Goal: Task Accomplishment & Management: Manage account settings

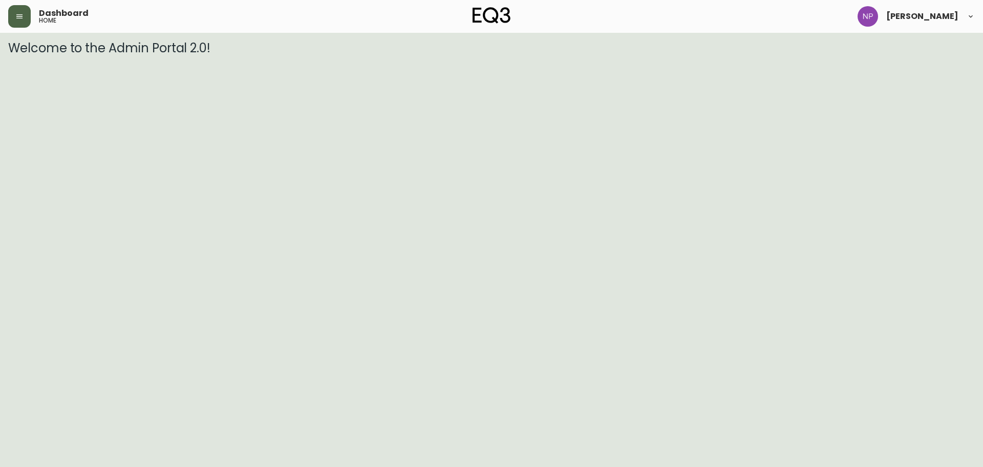
click at [12, 16] on button "button" at bounding box center [19, 16] width 23 height 23
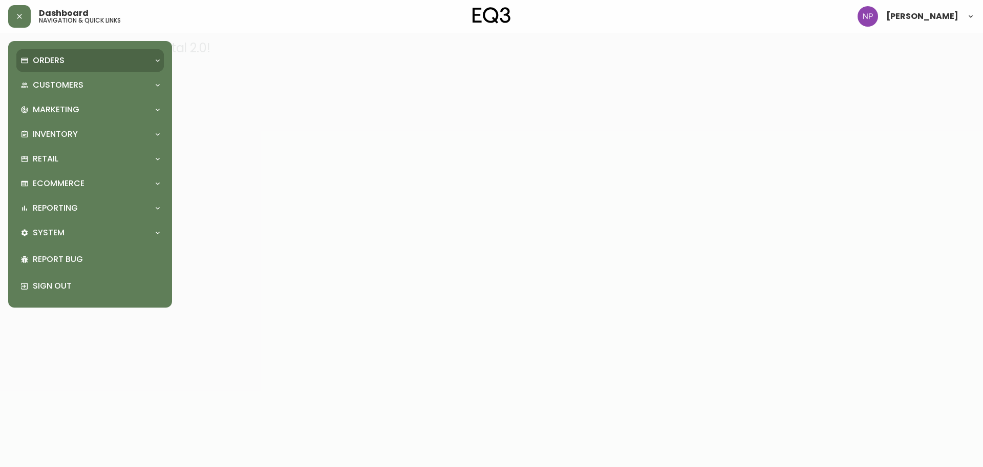
click at [47, 58] on p "Orders" at bounding box center [49, 60] width 32 height 11
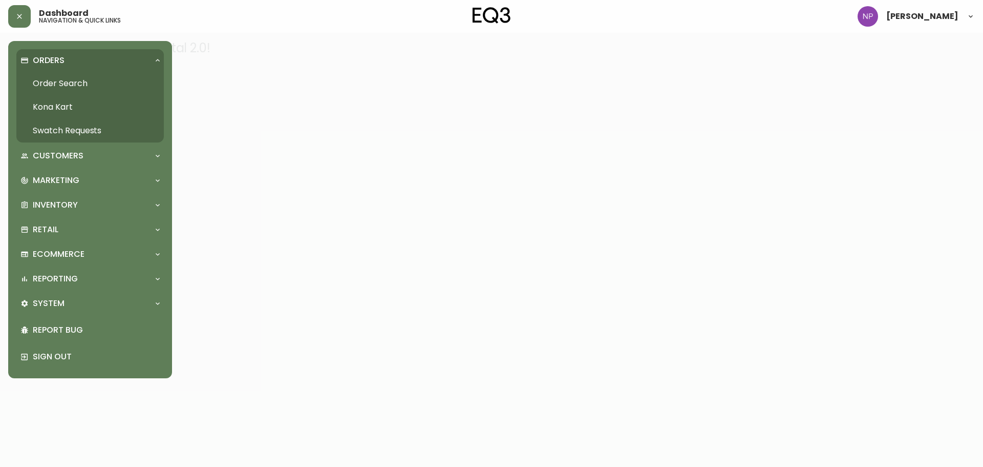
click at [52, 88] on link "Order Search" at bounding box center [89, 84] width 147 height 24
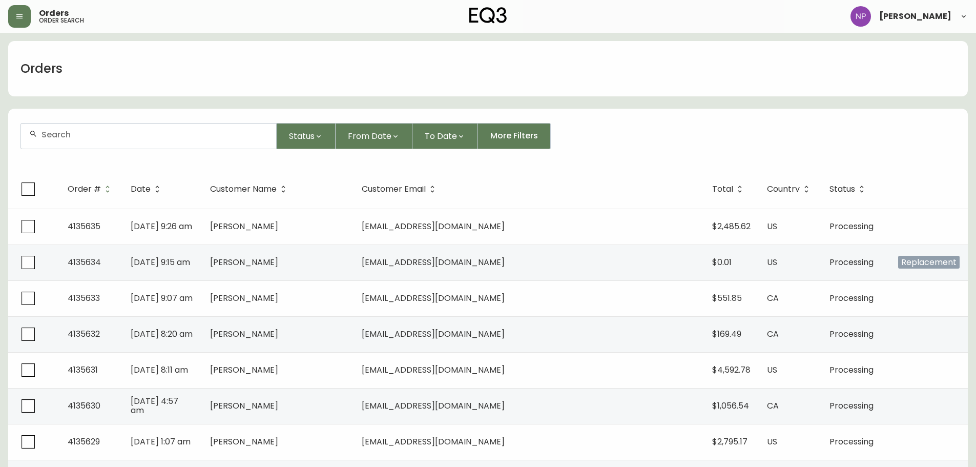
click at [102, 146] on div at bounding box center [148, 135] width 255 height 25
type input "8570416"
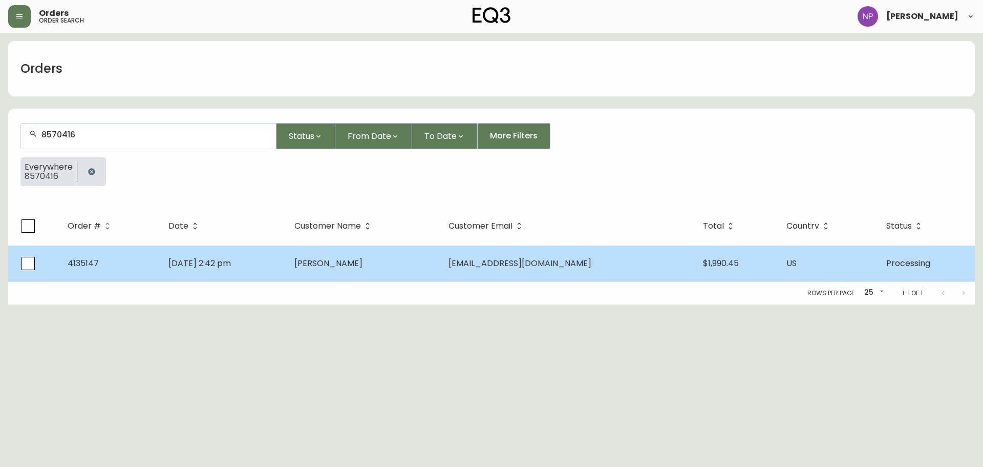
click at [363, 266] on span "[PERSON_NAME]" at bounding box center [328, 263] width 68 height 12
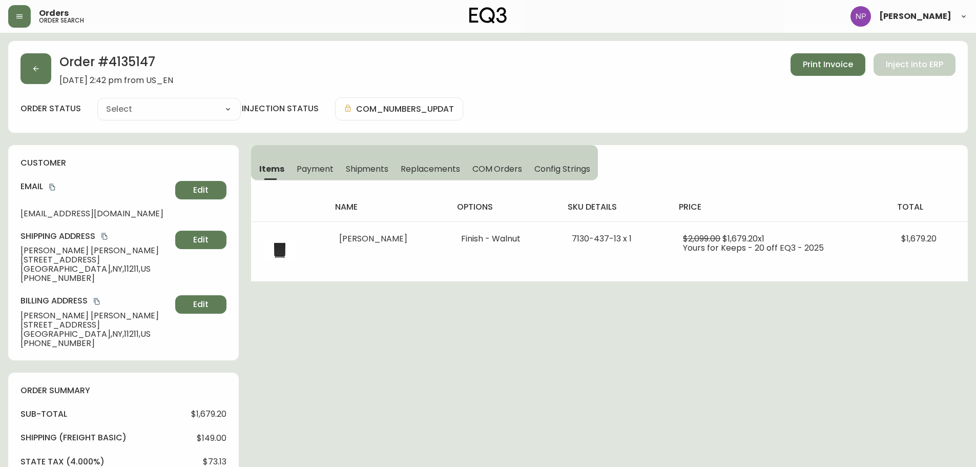
type input "Processing"
select select "PROCESSING"
click at [347, 172] on span "Shipments" at bounding box center [367, 168] width 43 height 11
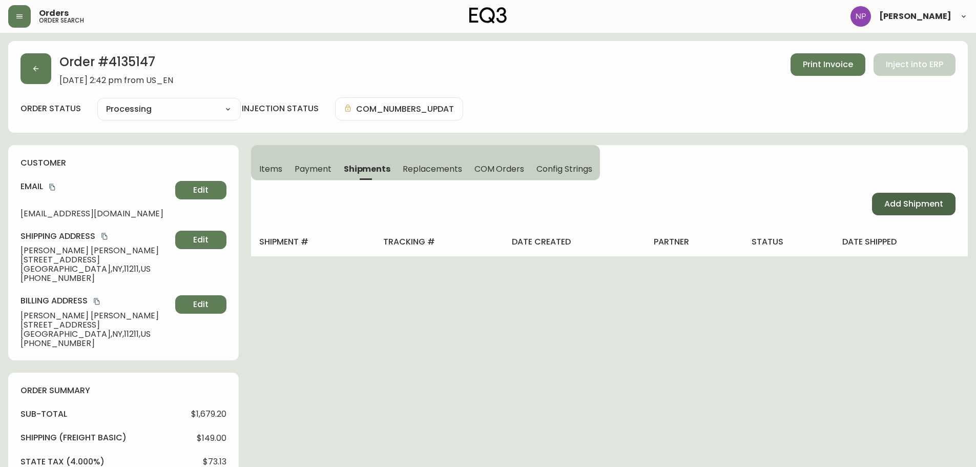
click at [895, 209] on span "Add Shipment" at bounding box center [913, 203] width 59 height 11
select select "PENDING"
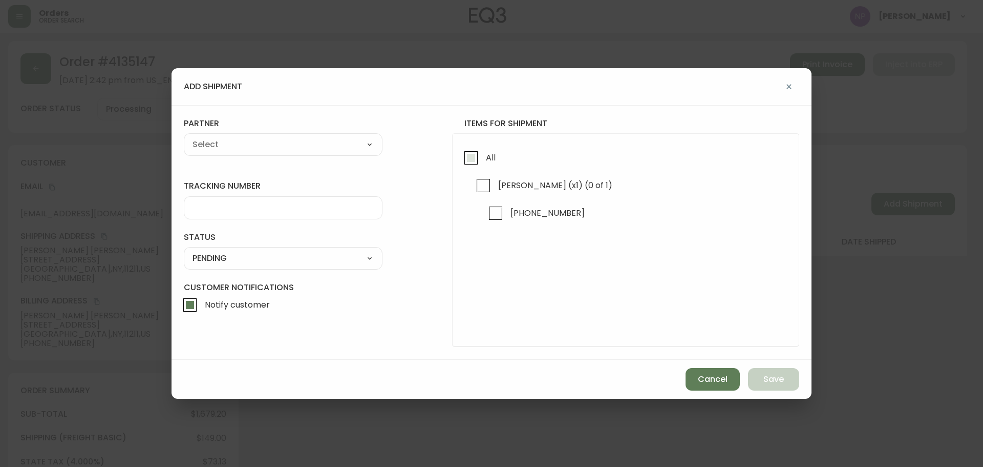
click at [485, 158] on span "All" at bounding box center [489, 157] width 13 height 23
click at [483, 158] on input "All" at bounding box center [471, 158] width 24 height 24
checkbox input "true"
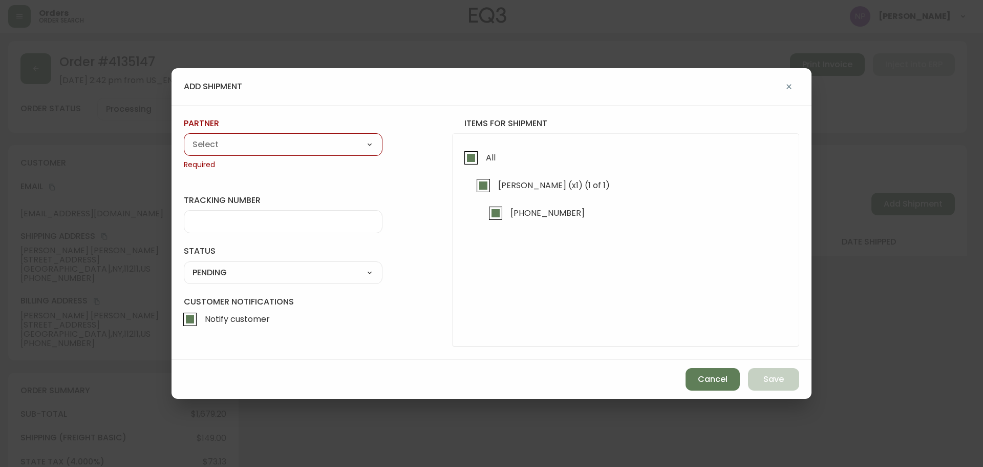
click at [307, 143] on select "A Move to Remember LLC ABF Freight Alero [PERSON_NAME] Canada Post Canpar Expre…" at bounding box center [283, 144] width 199 height 15
select select "cke1dpc0yc9gj0134t8k3ng1a"
click at [184, 137] on select "A Move to Remember LLC ABF Freight Alero [PERSON_NAME] Canada Post Canpar Expre…" at bounding box center [283, 144] width 199 height 15
type input "RXO"
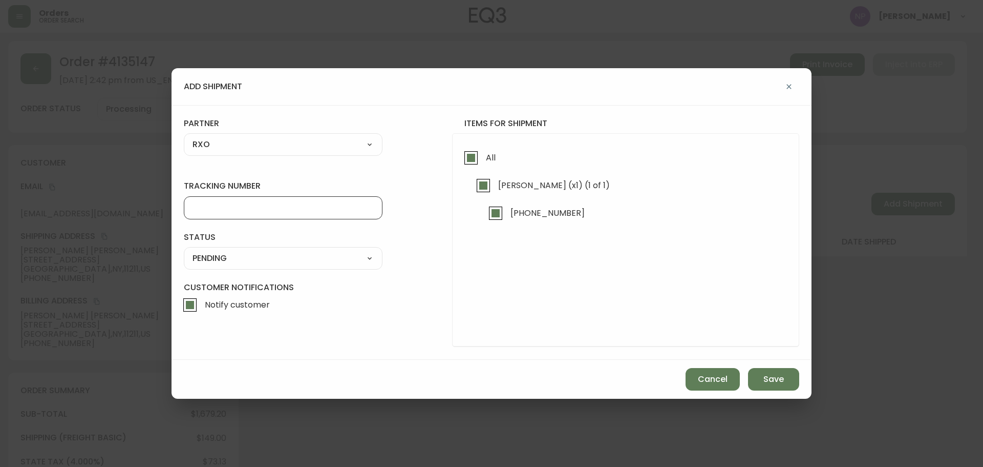
click at [280, 205] on input "tracking number" at bounding box center [283, 208] width 181 height 10
type input "4135147"
click at [288, 255] on select "SHIPPED PENDING CANCELLED" at bounding box center [283, 257] width 199 height 15
click at [184, 250] on select "SHIPPED PENDING CANCELLED" at bounding box center [283, 257] width 199 height 15
select select "PENDING"
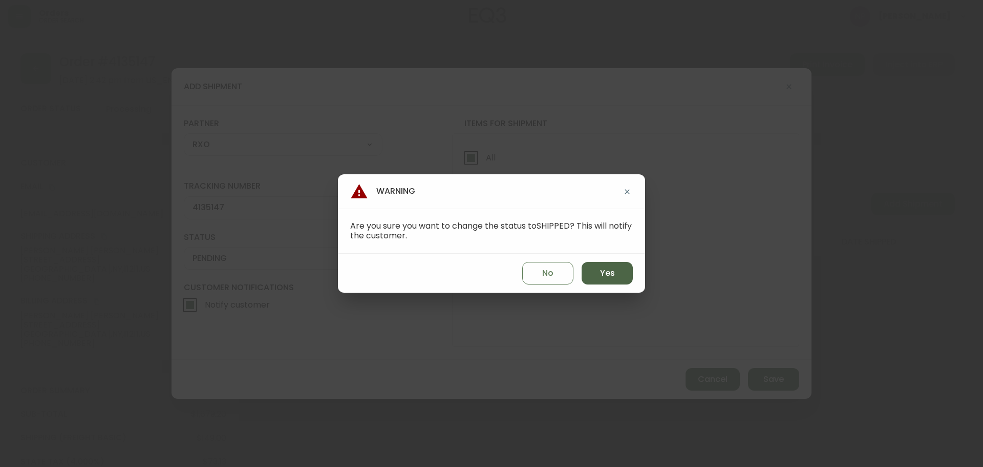
click at [612, 273] on span "Yes" at bounding box center [607, 272] width 15 height 11
type input "SHIPPED"
select select "SHIPPED"
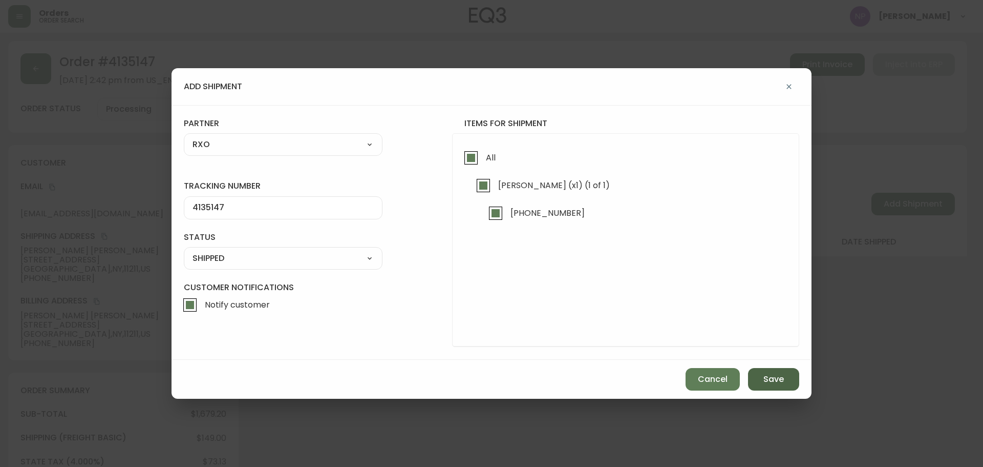
click at [770, 382] on span "Save" at bounding box center [774, 378] width 20 height 11
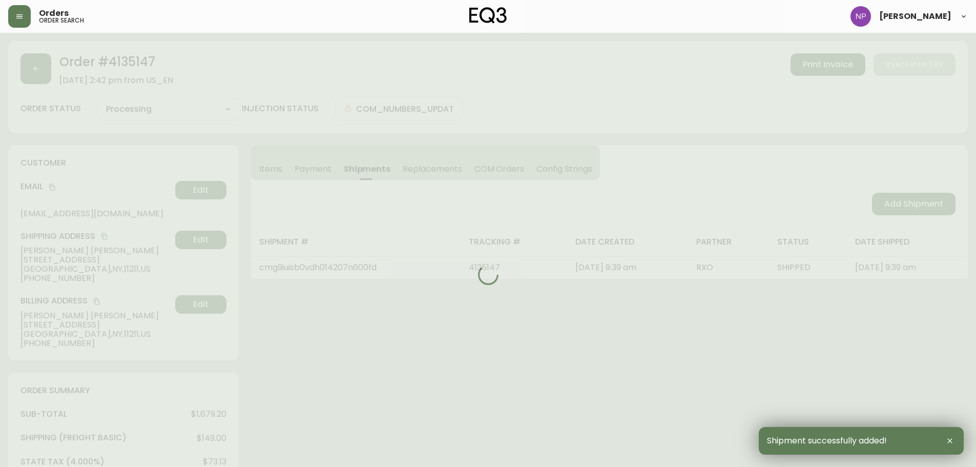
type input "Fully Shipped"
select select "FULLY_SHIPPED"
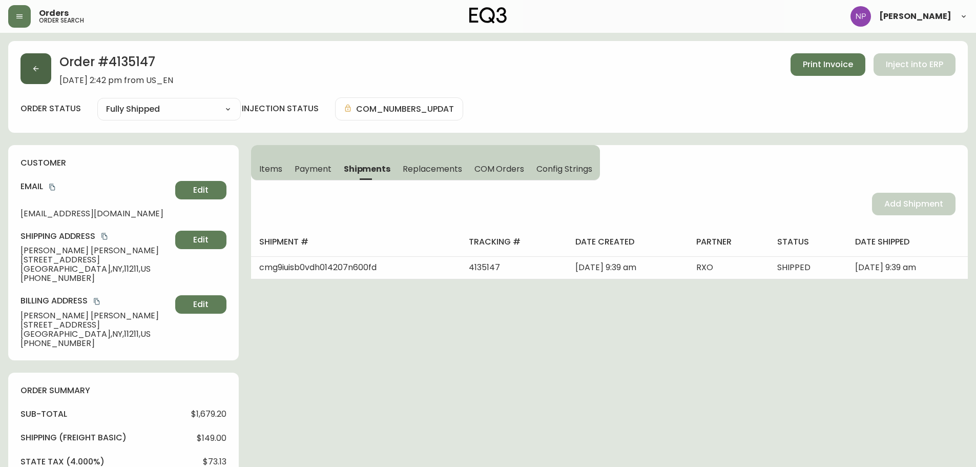
click at [40, 77] on button "button" at bounding box center [35, 68] width 31 height 31
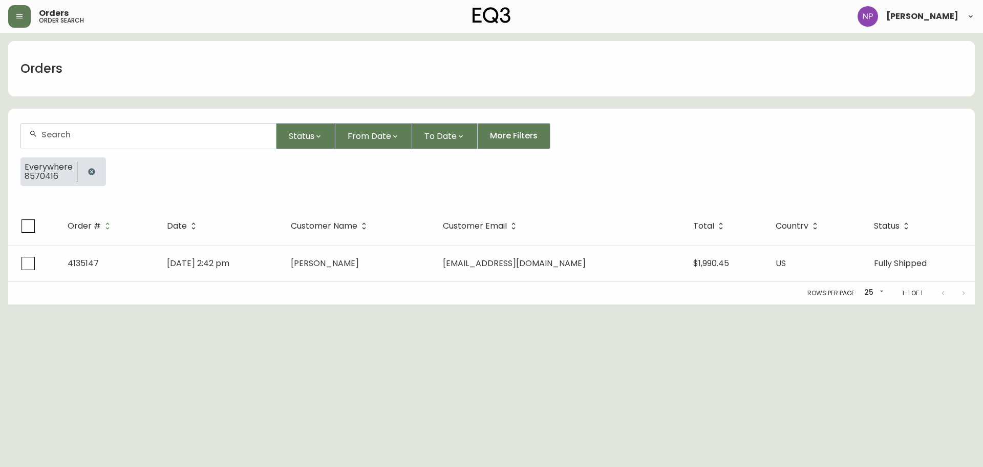
click at [74, 142] on div at bounding box center [148, 135] width 255 height 25
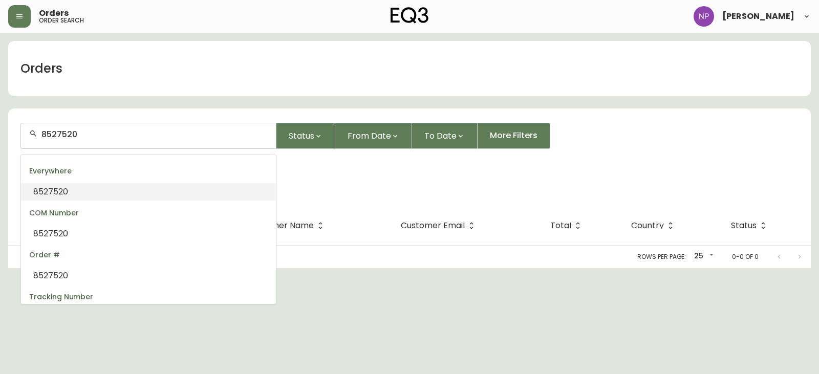
scroll to position [1, 0]
drag, startPoint x: 84, startPoint y: 132, endPoint x: -170, endPoint y: 154, distance: 255.0
click at [0, 154] on html "Orders order search [PERSON_NAME] Orders 8527520 Status From Date To Date More …" at bounding box center [409, 134] width 819 height 268
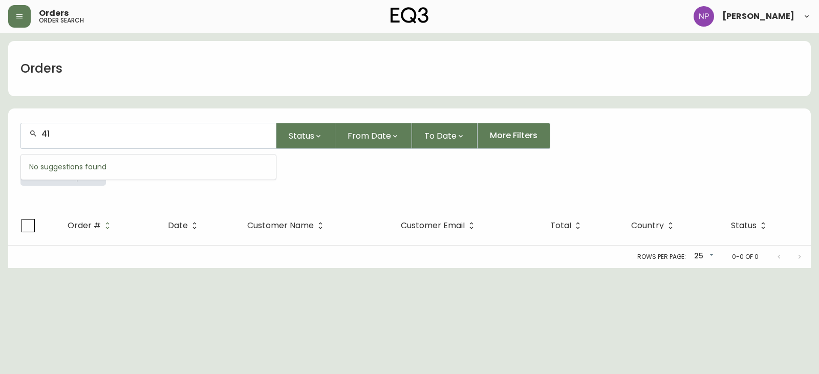
type input "413"
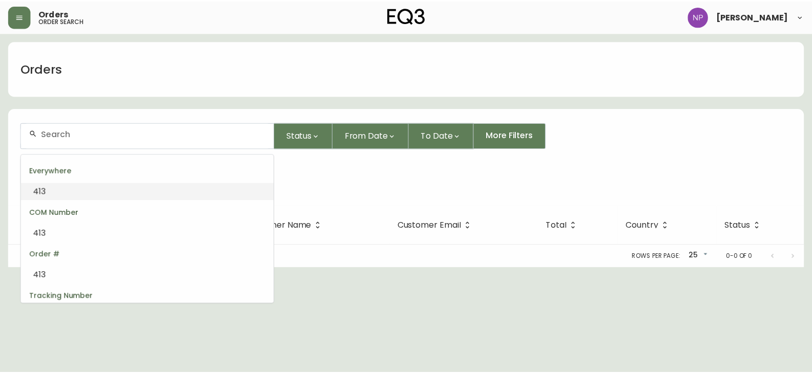
scroll to position [0, 0]
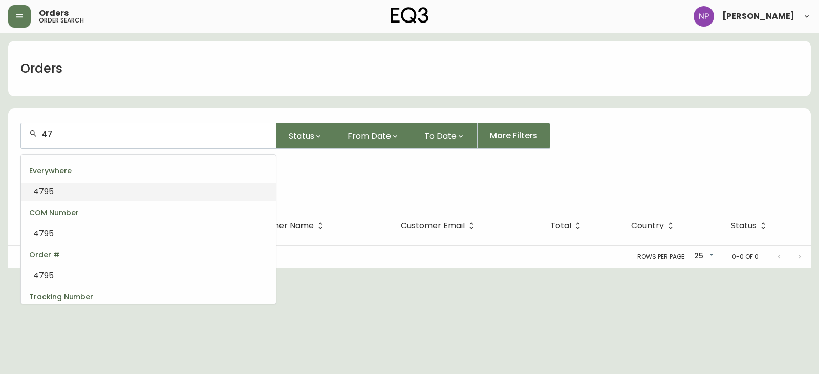
type input "4"
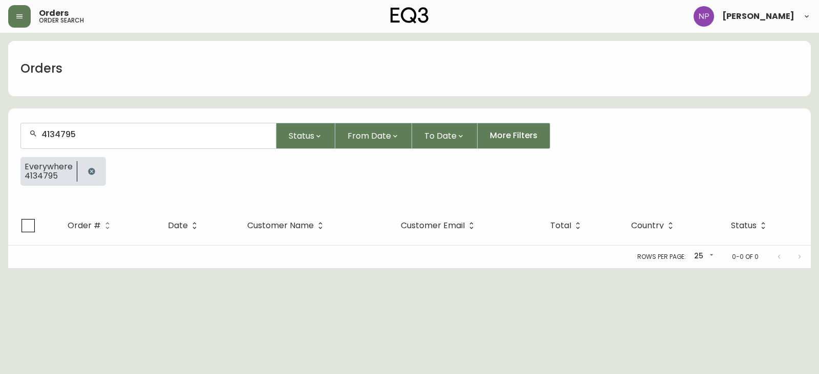
type input "4134795"
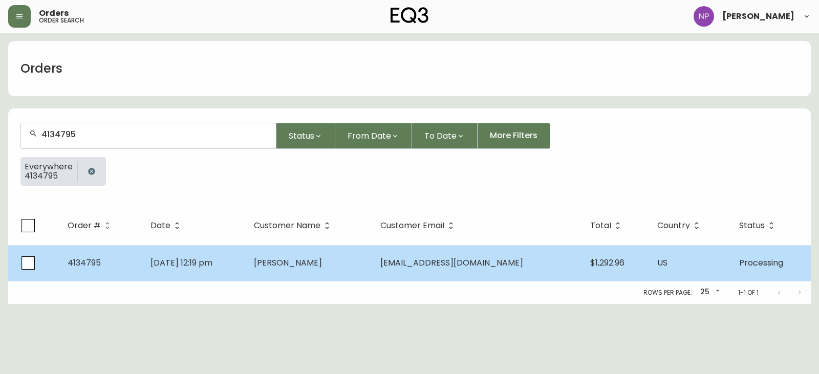
click at [116, 250] on td "4134795" at bounding box center [100, 263] width 83 height 36
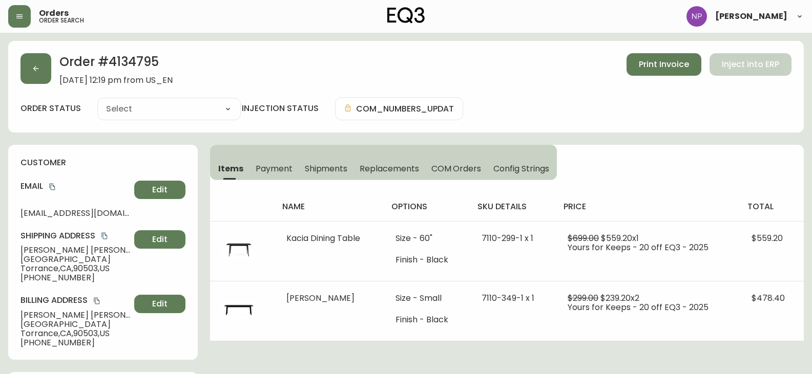
type input "Processing"
select select "PROCESSING"
click at [335, 167] on span "Shipments" at bounding box center [326, 168] width 43 height 11
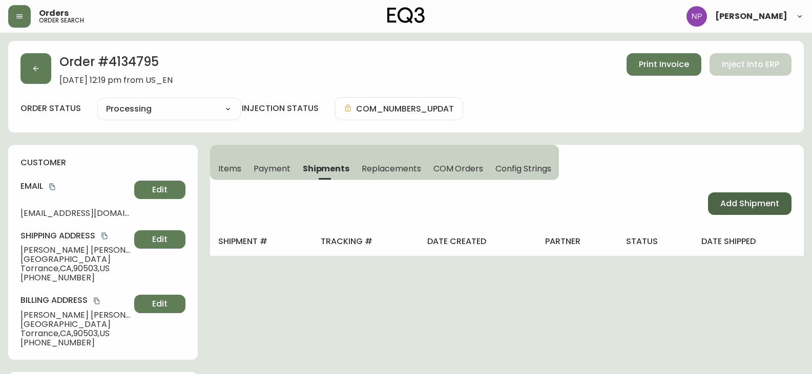
click at [728, 199] on span "Add Shipment" at bounding box center [749, 203] width 59 height 11
select select "PENDING"
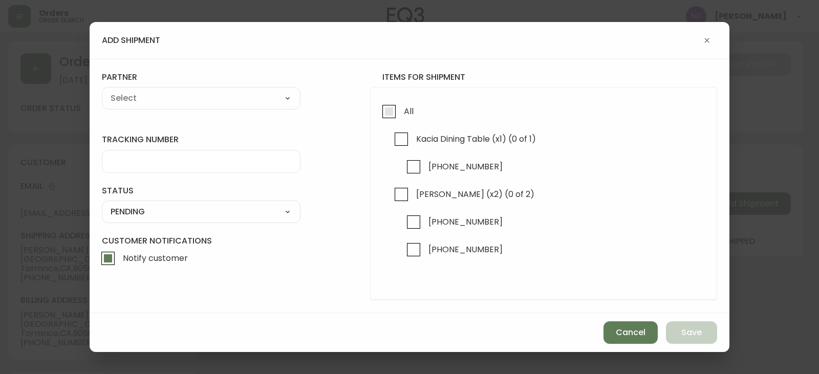
click at [394, 112] on input "All" at bounding box center [389, 112] width 24 height 24
checkbox input "true"
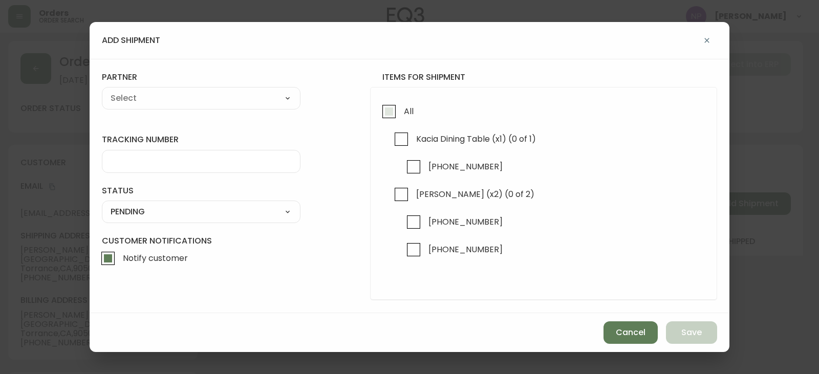
checkbox input "true"
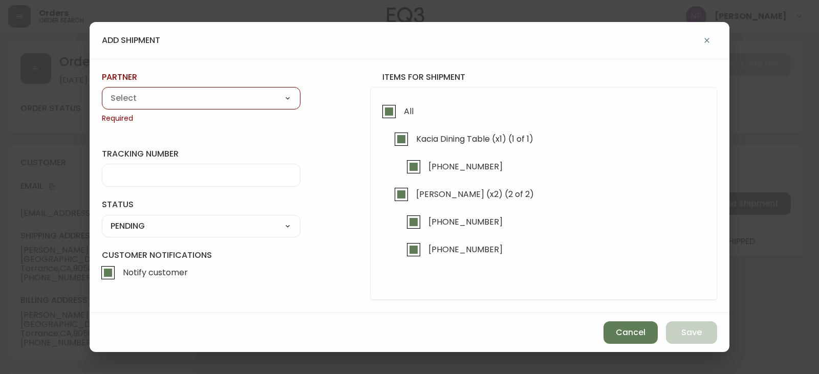
drag, startPoint x: 260, startPoint y: 94, endPoint x: 248, endPoint y: 102, distance: 14.3
click at [259, 94] on select "A Move to Remember LLC ABF Freight Alero [PERSON_NAME] Canada Post Canpar Expre…" at bounding box center [201, 98] width 199 height 15
select select "cke1dpc0yc9gj0134t8k3ng1a"
click at [102, 91] on select "A Move to Remember LLC ABF Freight Alero [PERSON_NAME] Canada Post Canpar Expre…" at bounding box center [201, 98] width 199 height 15
type input "RXO"
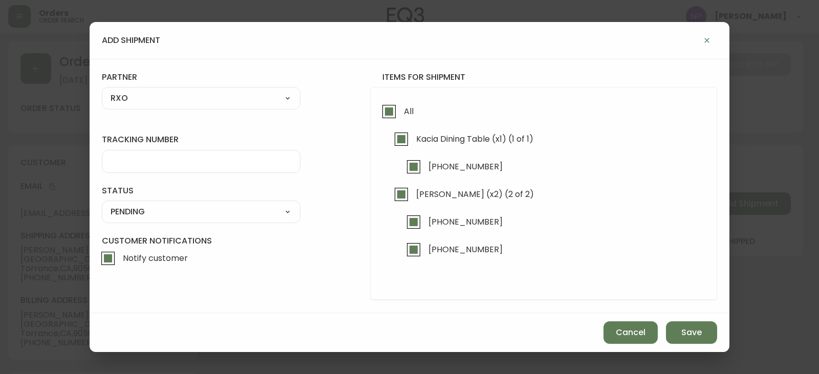
click at [126, 160] on input "tracking number" at bounding box center [201, 162] width 181 height 10
type input "4134795"
click at [143, 220] on div "SHIPPED PENDING CANCELLED" at bounding box center [201, 212] width 199 height 23
click at [140, 212] on select "SHIPPED PENDING CANCELLED" at bounding box center [201, 211] width 199 height 15
click at [102, 204] on select "SHIPPED PENDING CANCELLED" at bounding box center [201, 211] width 199 height 15
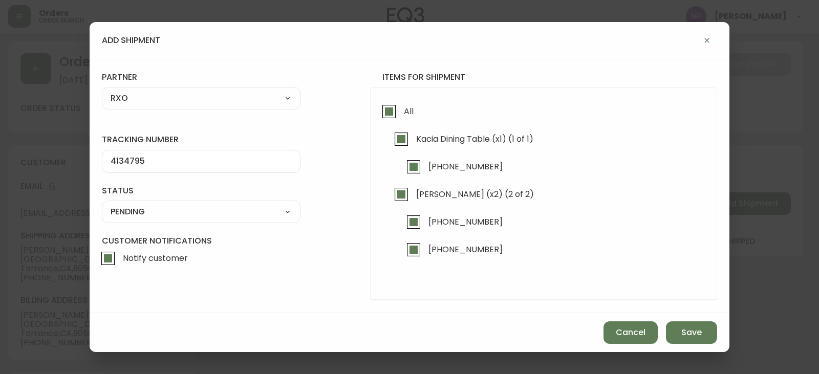
select select "PENDING"
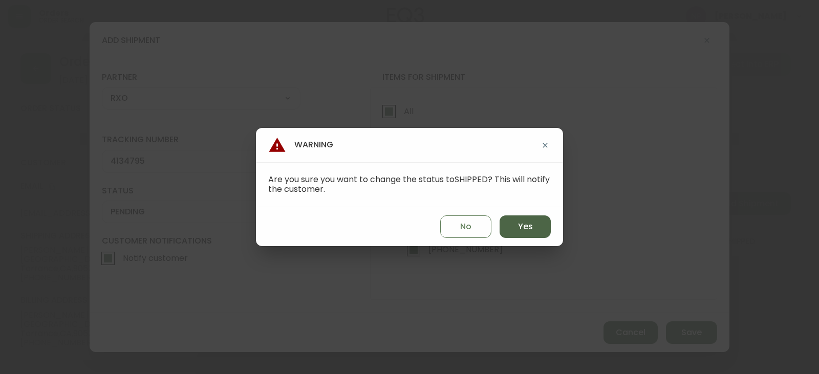
click at [524, 229] on span "Yes" at bounding box center [525, 226] width 15 height 11
type input "SHIPPED"
select select "SHIPPED"
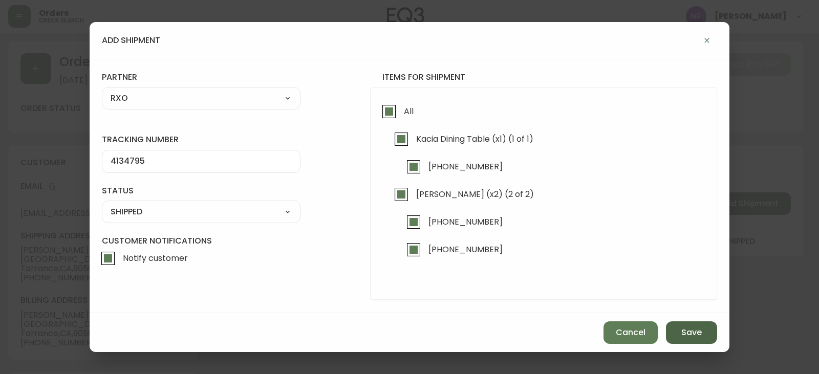
click at [685, 332] on span "Save" at bounding box center [692, 332] width 20 height 11
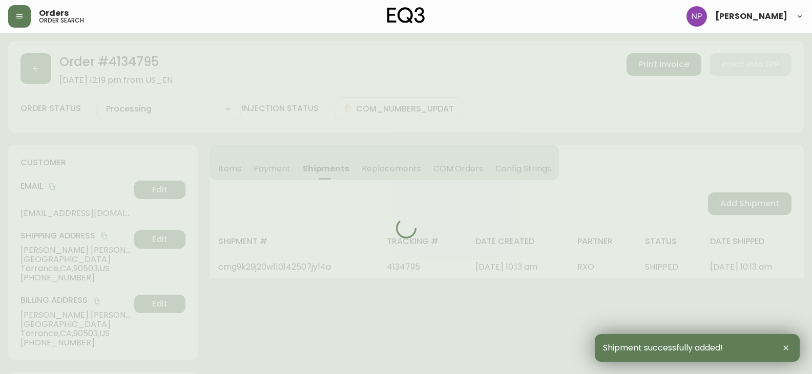
type input "Fully Shipped"
select select "FULLY_SHIPPED"
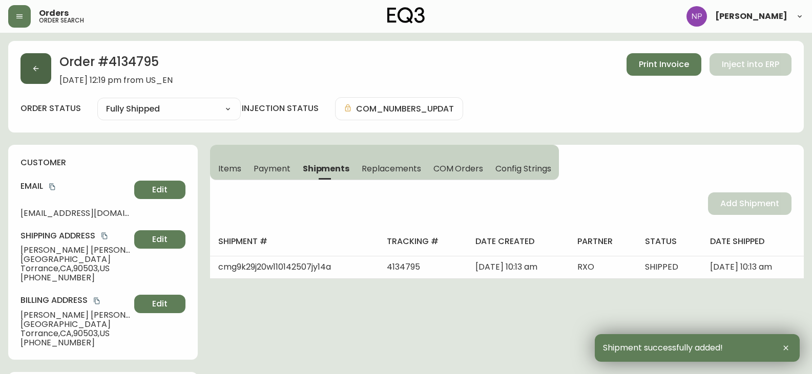
click at [36, 76] on button "button" at bounding box center [35, 68] width 31 height 31
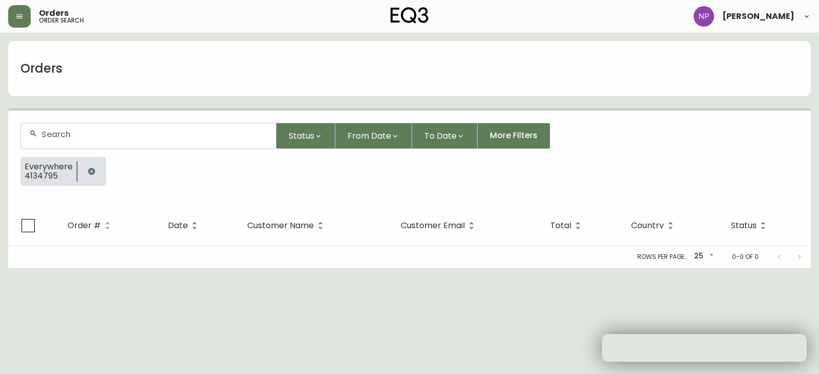
click at [66, 132] on input "text" at bounding box center [154, 135] width 226 height 10
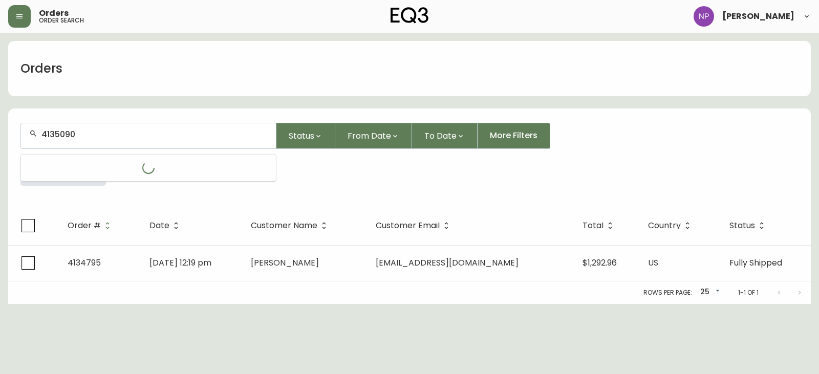
type input "4135090"
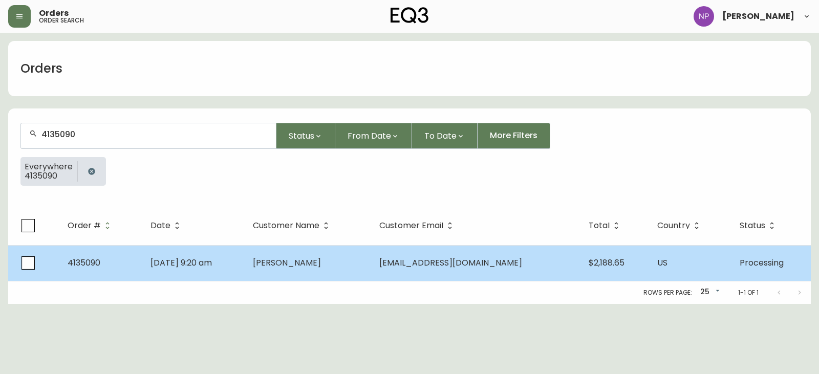
click at [245, 258] on td "[DATE] 9:20 am" at bounding box center [193, 263] width 102 height 36
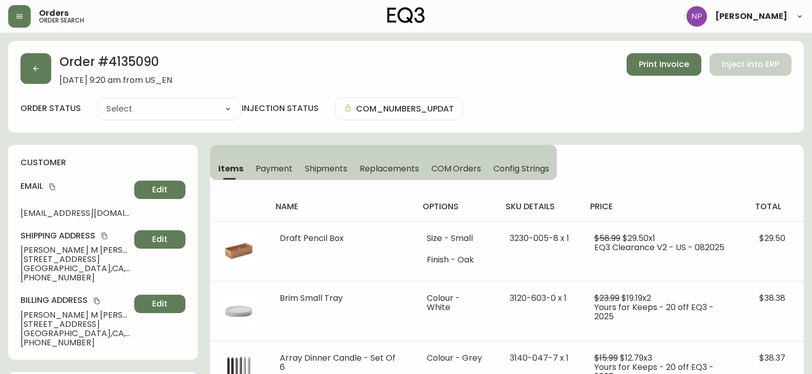
type input "Processing"
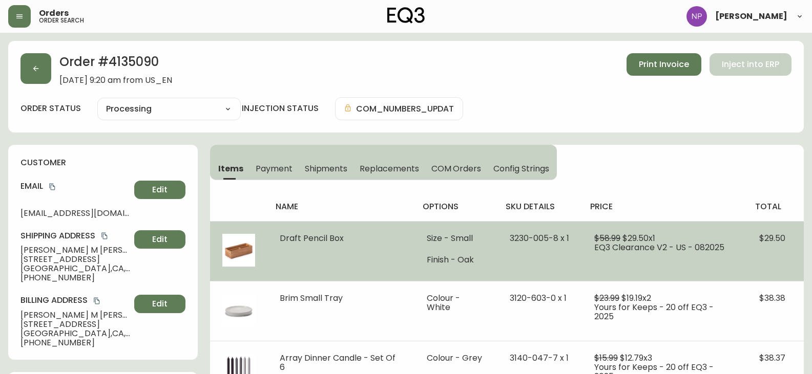
select select "PROCESSING"
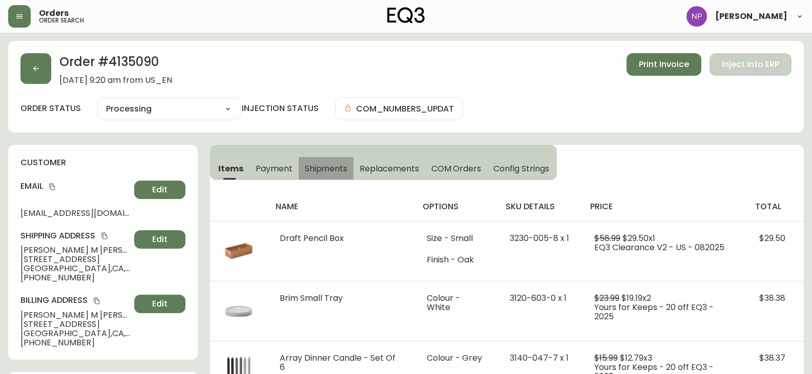
click at [321, 174] on span "Shipments" at bounding box center [326, 168] width 43 height 11
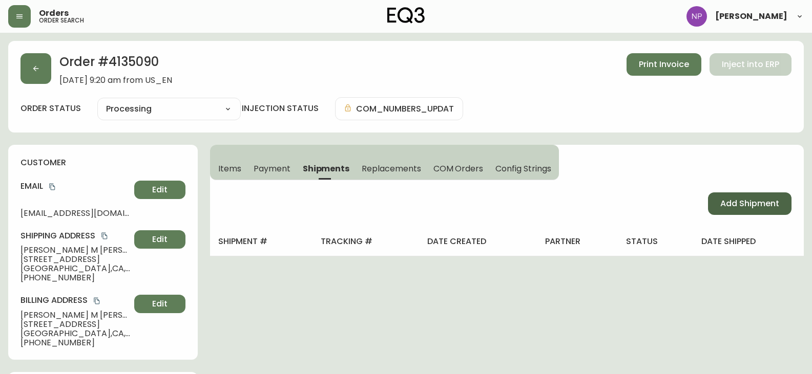
click at [747, 209] on span "Add Shipment" at bounding box center [749, 203] width 59 height 11
select select "PENDING"
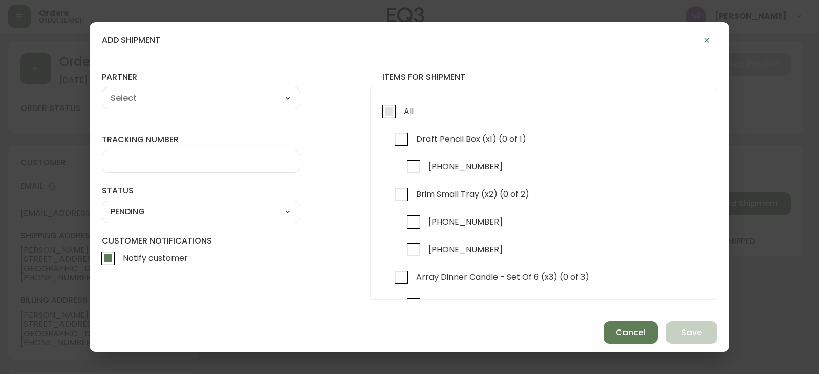
click at [392, 110] on input "All" at bounding box center [389, 112] width 24 height 24
checkbox input "true"
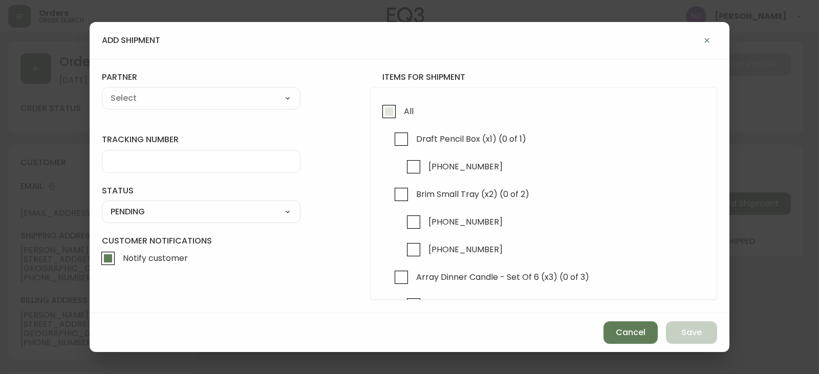
checkbox input "true"
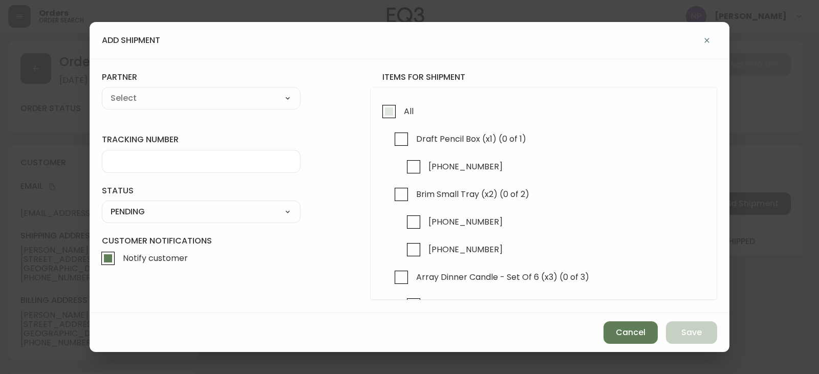
checkbox input "true"
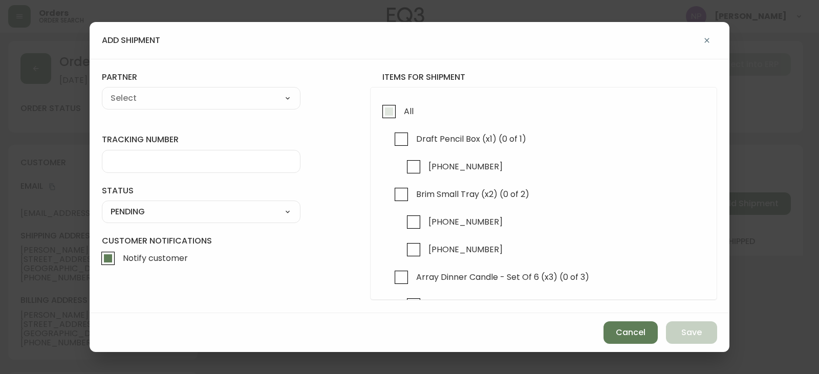
checkbox input "true"
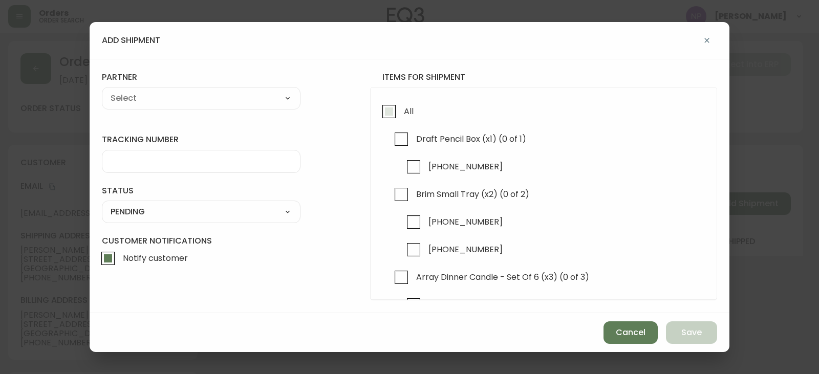
checkbox input "true"
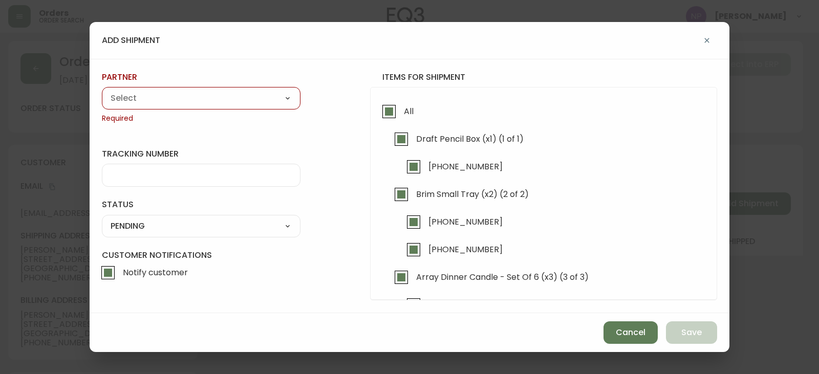
click at [221, 107] on div "A Move to Remember LLC ABF Freight Alero [PERSON_NAME] Canada Post Canpar Expre…" at bounding box center [201, 98] width 199 height 23
click at [217, 102] on select "A Move to Remember LLC ABF Freight Alero [PERSON_NAME] Canada Post Canpar Expre…" at bounding box center [201, 98] width 199 height 15
select select "cke1dpc0yc9gj0134t8k3ng1a"
click at [102, 91] on select "A Move to Remember LLC ABF Freight Alero [PERSON_NAME] Canada Post Canpar Expre…" at bounding box center [201, 98] width 199 height 15
type input "RXO"
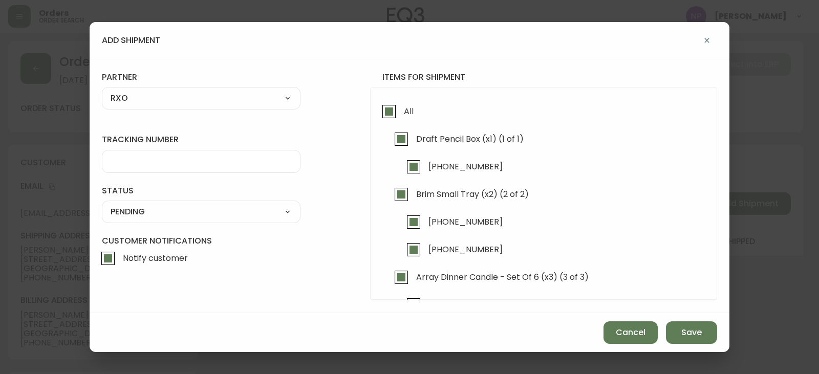
click at [152, 154] on div at bounding box center [201, 161] width 199 height 23
type input "4135090"
click at [142, 220] on div "SHIPPED PENDING CANCELLED" at bounding box center [201, 212] width 199 height 23
click at [143, 216] on select "SHIPPED PENDING CANCELLED" at bounding box center [201, 211] width 199 height 15
click at [102, 204] on select "SHIPPED PENDING CANCELLED" at bounding box center [201, 211] width 199 height 15
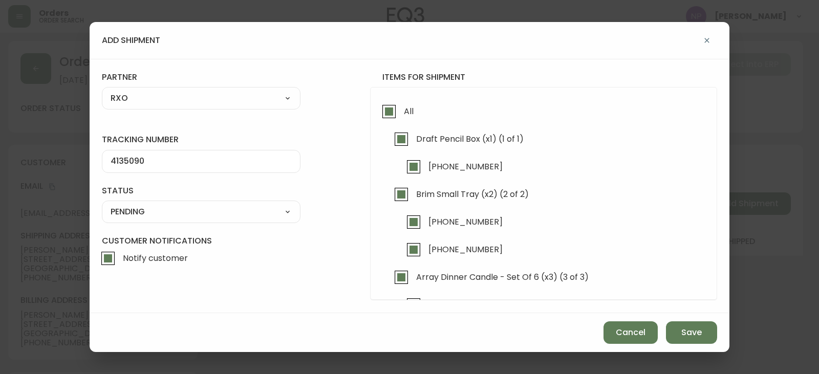
select select "PENDING"
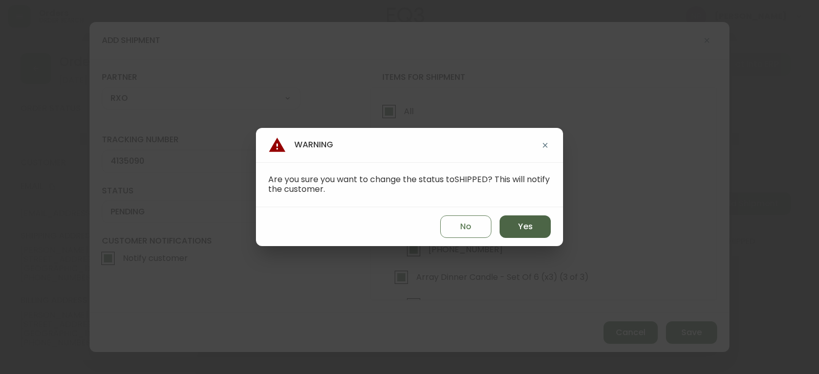
click at [521, 229] on span "Yes" at bounding box center [525, 226] width 15 height 11
type input "SHIPPED"
select select "SHIPPED"
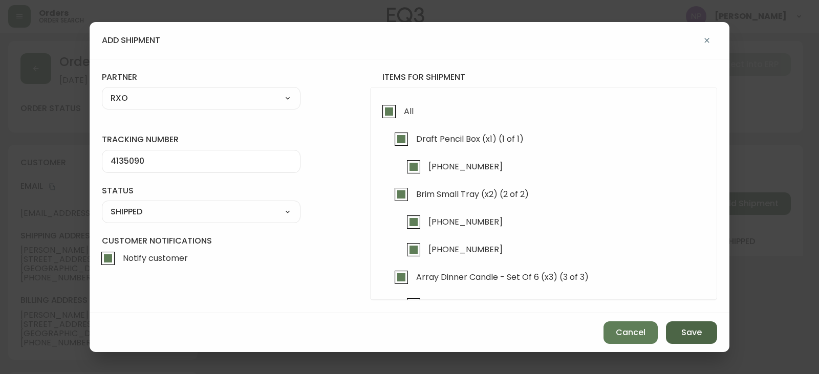
click at [681, 329] on button "Save" at bounding box center [691, 333] width 51 height 23
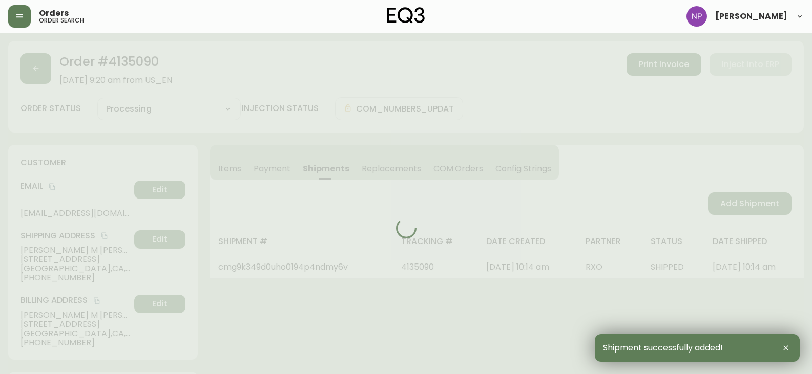
type input "Fully Shipped"
select select "FULLY_SHIPPED"
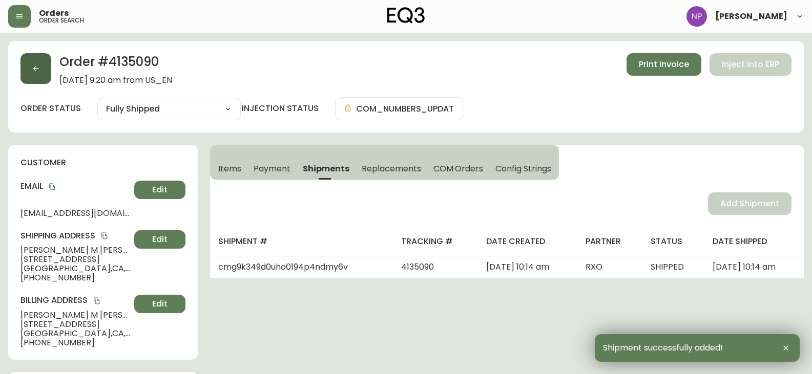
click at [37, 77] on button "button" at bounding box center [35, 68] width 31 height 31
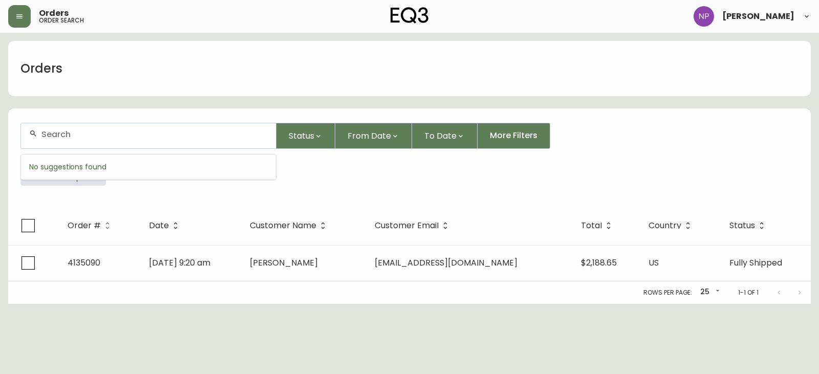
click at [69, 137] on input "text" at bounding box center [154, 135] width 226 height 10
type input "4135166"
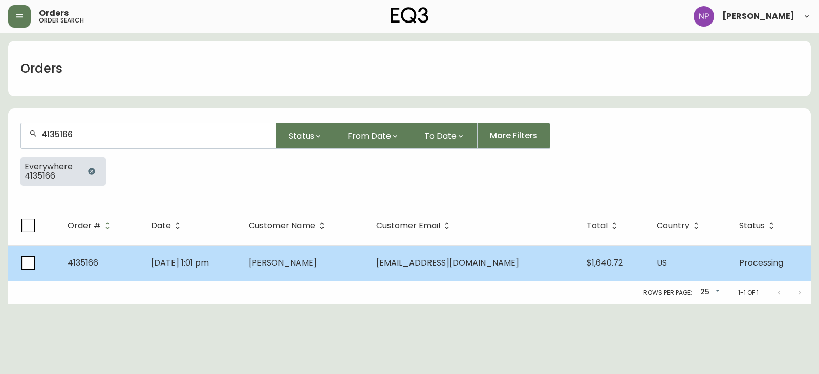
click at [368, 255] on td "[PERSON_NAME]" at bounding box center [305, 263] width 128 height 36
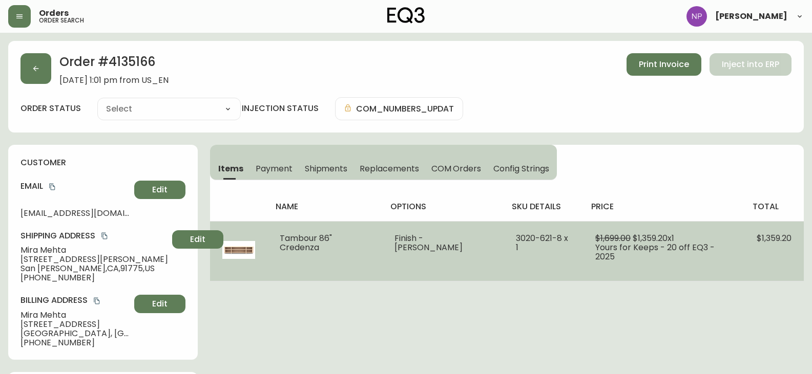
type input "Processing"
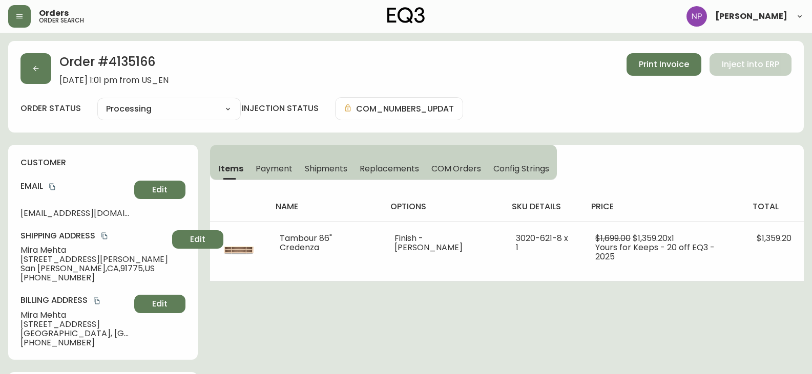
select select "PROCESSING"
click at [331, 175] on button "Shipments" at bounding box center [326, 168] width 55 height 23
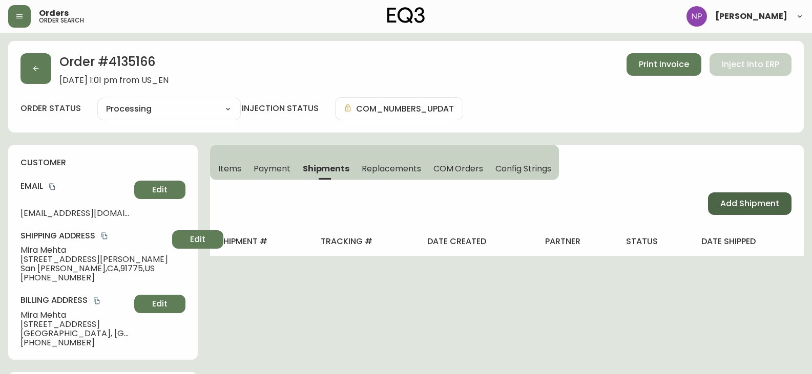
click at [754, 204] on span "Add Shipment" at bounding box center [749, 203] width 59 height 11
select select "PENDING"
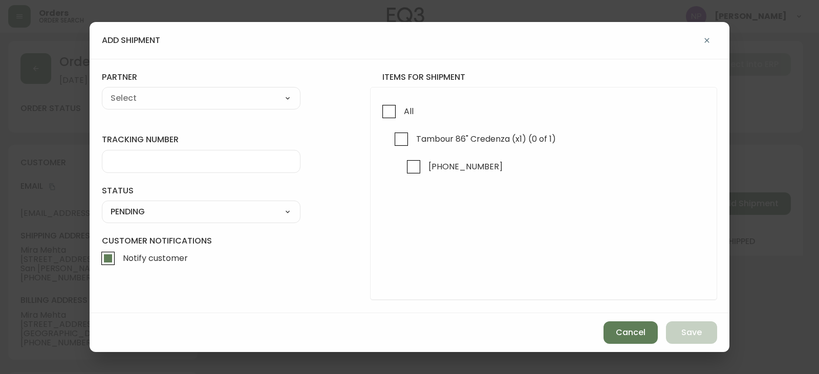
click at [380, 99] on div "All Tambour 86" Credenza (x1) (0 of 1) [PHONE_NUMBER]" at bounding box center [543, 194] width 347 height 214
drag, startPoint x: 387, startPoint y: 114, endPoint x: 265, endPoint y: 107, distance: 121.6
click at [383, 114] on input "All" at bounding box center [389, 112] width 24 height 24
checkbox input "true"
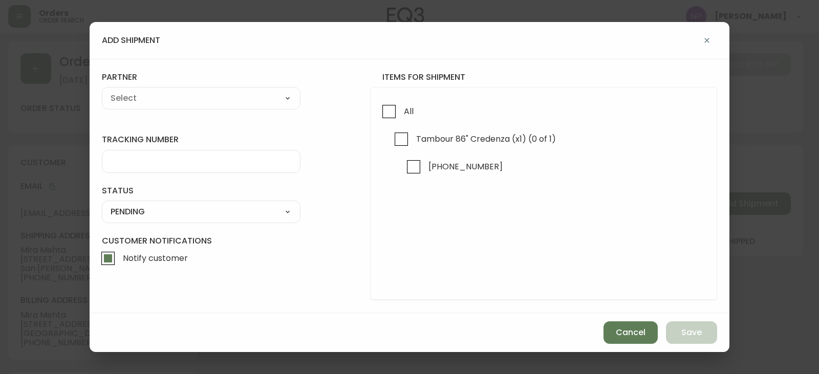
checkbox input "true"
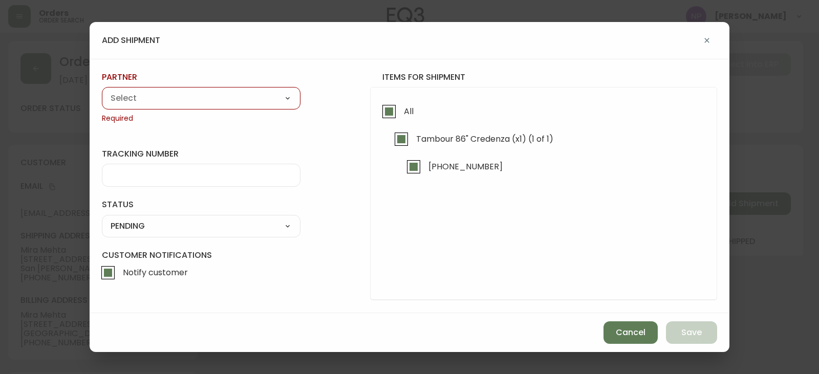
click at [257, 108] on div "A Move to Remember LLC ABF Freight Alero [PERSON_NAME] Canada Post Canpar Expre…" at bounding box center [201, 98] width 199 height 23
click at [229, 96] on select "A Move to Remember LLC ABF Freight Alero [PERSON_NAME] Canada Post Canpar Expre…" at bounding box center [201, 98] width 199 height 15
select select "cke1dpc0yc9gj0134t8k3ng1a"
click at [102, 91] on select "A Move to Remember LLC ABF Freight Alero [PERSON_NAME] Canada Post Canpar Expre…" at bounding box center [201, 98] width 199 height 15
type input "RXO"
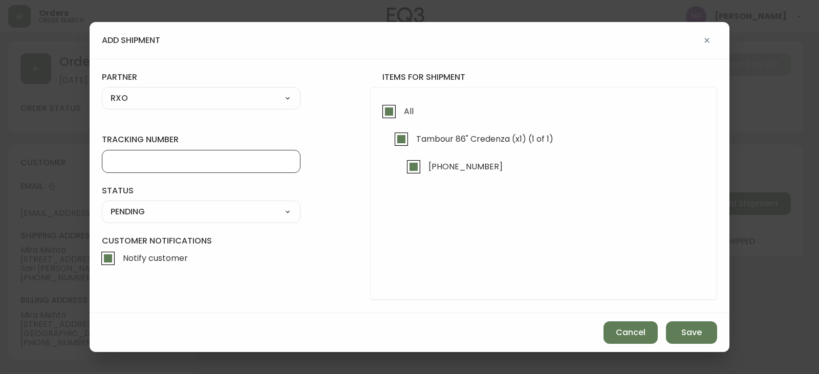
click at [144, 160] on input "tracking number" at bounding box center [201, 162] width 181 height 10
type input "4135166"
click at [147, 206] on select "SHIPPED PENDING CANCELLED" at bounding box center [201, 211] width 199 height 15
click at [102, 204] on select "SHIPPED PENDING CANCELLED" at bounding box center [201, 211] width 199 height 15
select select "PENDING"
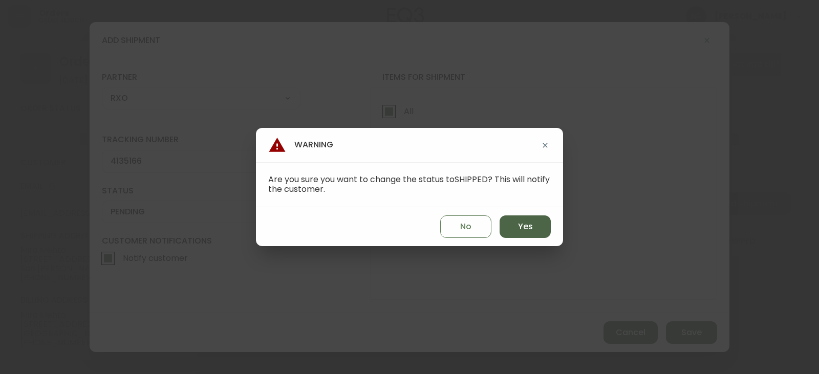
click at [518, 231] on span "Yes" at bounding box center [525, 226] width 15 height 11
type input "SHIPPED"
select select "SHIPPED"
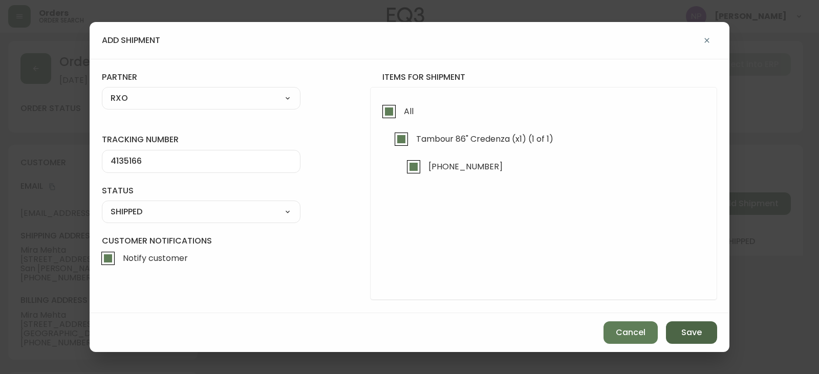
click at [693, 328] on span "Save" at bounding box center [692, 332] width 20 height 11
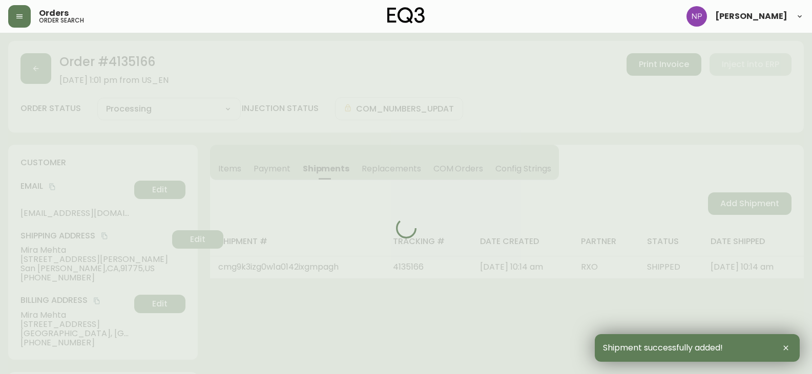
type input "Fully Shipped"
select select "FULLY_SHIPPED"
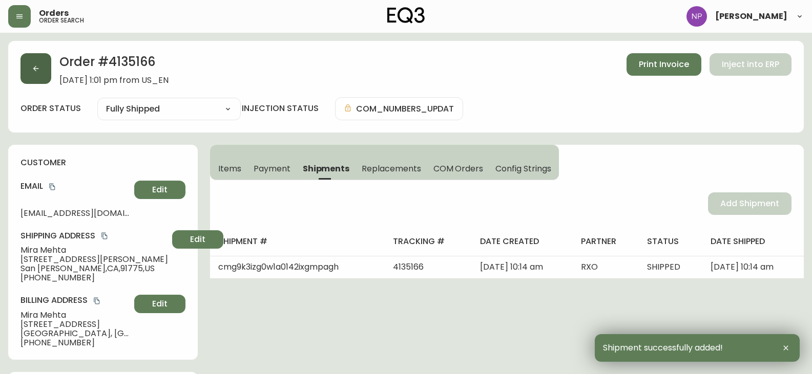
click at [41, 69] on button "button" at bounding box center [35, 68] width 31 height 31
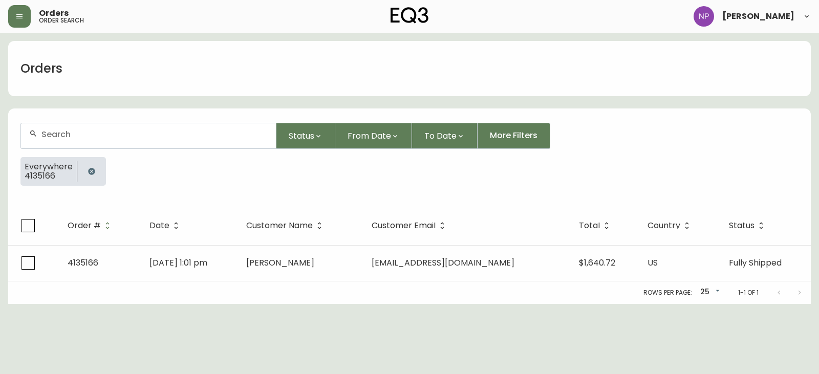
click at [89, 131] on input "text" at bounding box center [154, 135] width 226 height 10
type input "4134932"
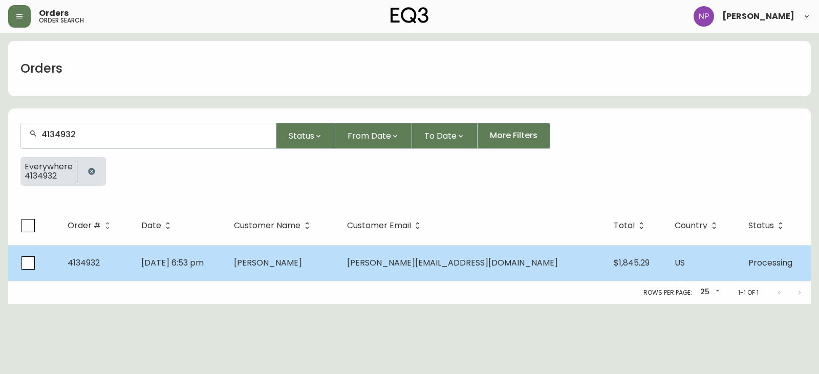
click at [287, 273] on td "[PERSON_NAME]" at bounding box center [282, 263] width 113 height 36
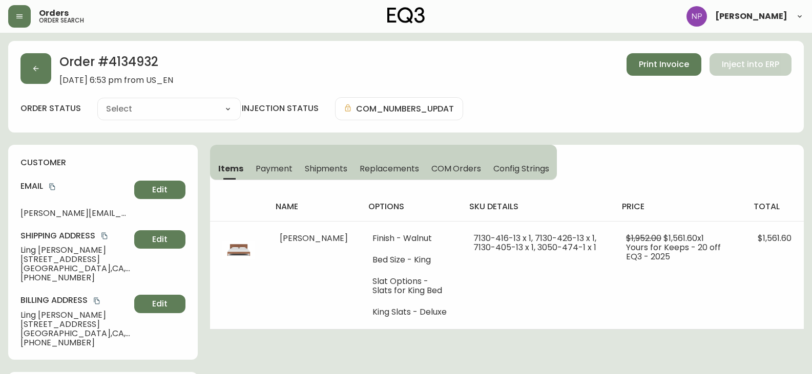
type input "Processing"
select select "PROCESSING"
click at [339, 173] on span "Shipments" at bounding box center [326, 168] width 43 height 11
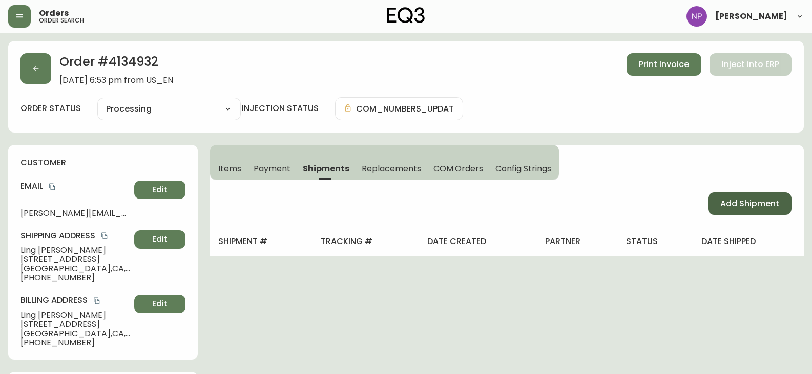
drag, startPoint x: 771, startPoint y: 203, endPoint x: 759, endPoint y: 205, distance: 12.0
click at [770, 203] on span "Add Shipment" at bounding box center [749, 203] width 59 height 11
select select "PENDING"
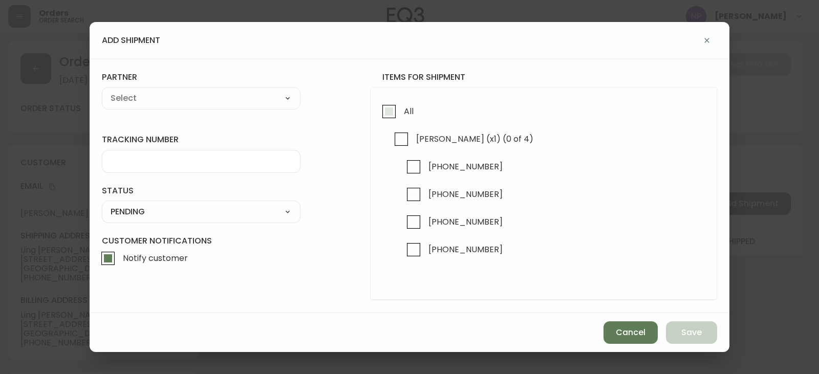
click at [378, 106] on input "All" at bounding box center [389, 112] width 24 height 24
checkbox input "true"
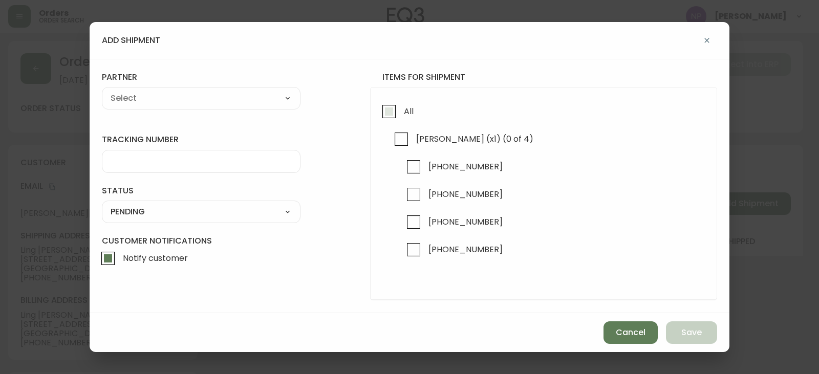
checkbox input "true"
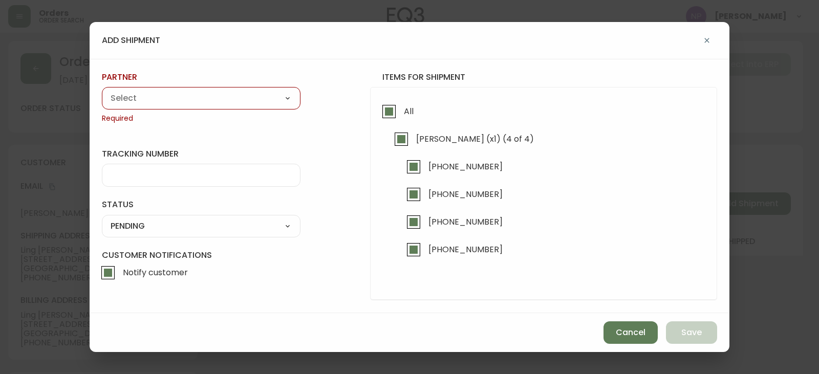
click at [269, 105] on select "A Move to Remember LLC ABF Freight Alero [PERSON_NAME] Canada Post Canpar Expre…" at bounding box center [201, 98] width 199 height 15
select select "cke1dpc0yc9gj0134t8k3ng1a"
click at [102, 91] on select "A Move to Remember LLC ABF Freight Alero [PERSON_NAME] Canada Post Canpar Expre…" at bounding box center [201, 98] width 199 height 15
type input "RXO"
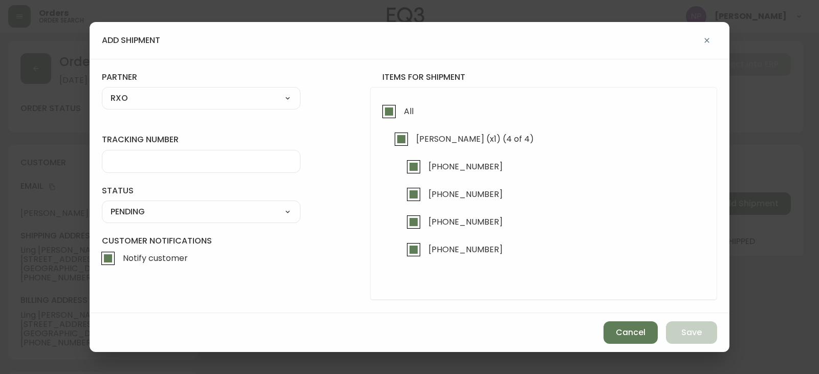
click at [155, 162] on input "tracking number" at bounding box center [201, 162] width 181 height 10
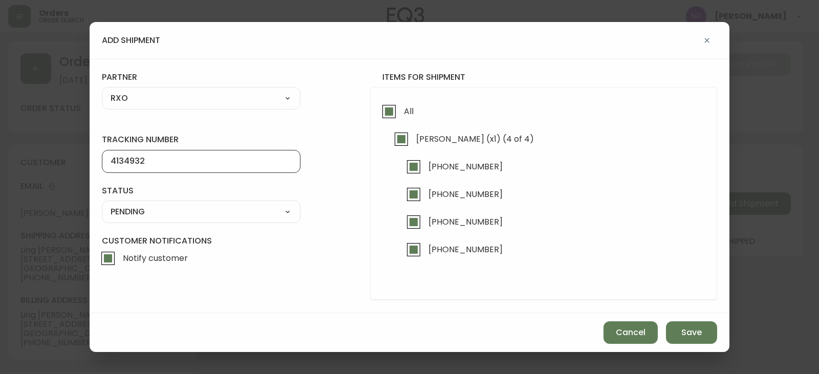
type input "4134932"
drag, startPoint x: 146, startPoint y: 210, endPoint x: 145, endPoint y: 218, distance: 7.3
click at [146, 210] on select "SHIPPED PENDING CANCELLED" at bounding box center [201, 211] width 199 height 15
click at [102, 204] on select "SHIPPED PENDING CANCELLED" at bounding box center [201, 211] width 199 height 15
select select "PENDING"
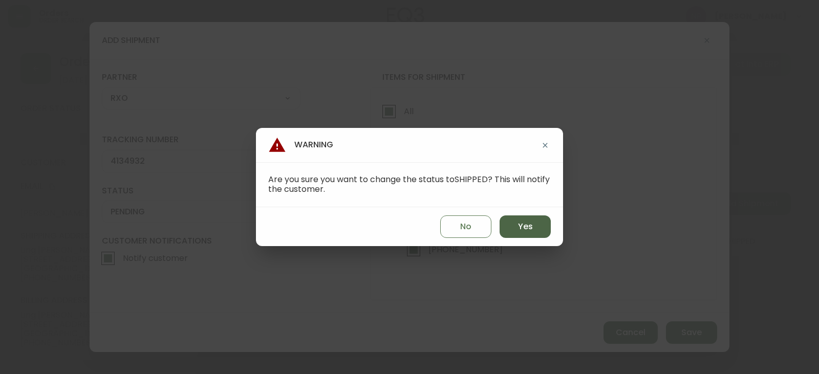
click at [521, 229] on span "Yes" at bounding box center [525, 226] width 15 height 11
type input "SHIPPED"
select select "SHIPPED"
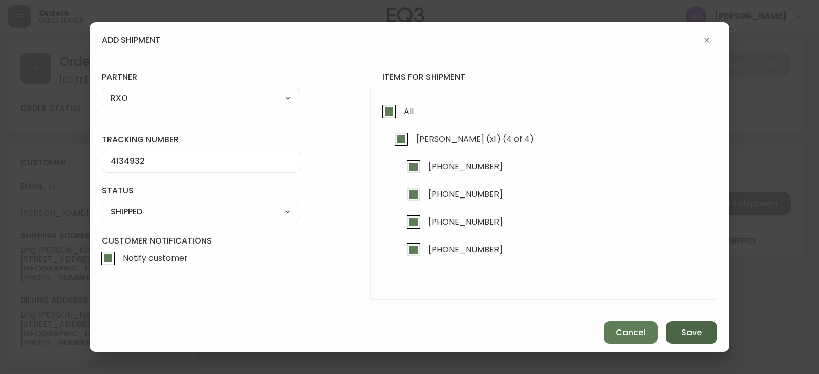
click at [690, 336] on span "Save" at bounding box center [692, 332] width 20 height 11
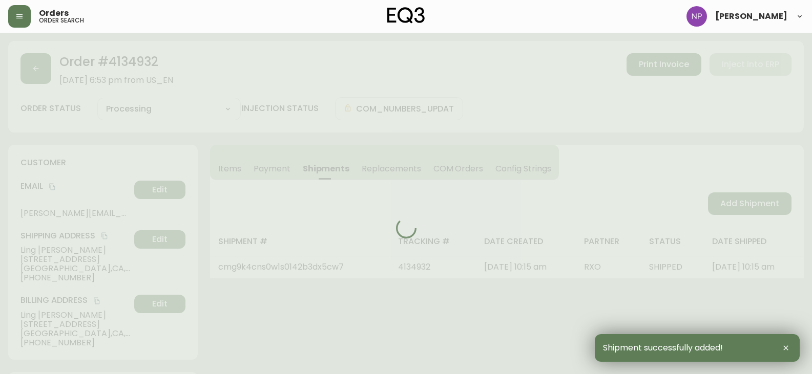
type input "Fully Shipped"
select select "FULLY_SHIPPED"
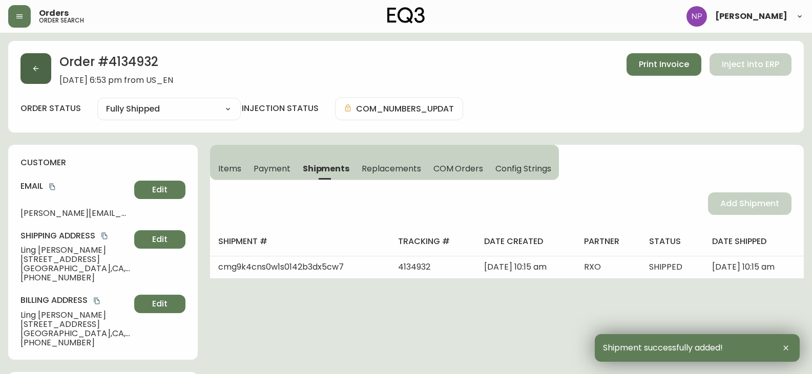
click at [33, 65] on icon "button" at bounding box center [36, 69] width 8 height 8
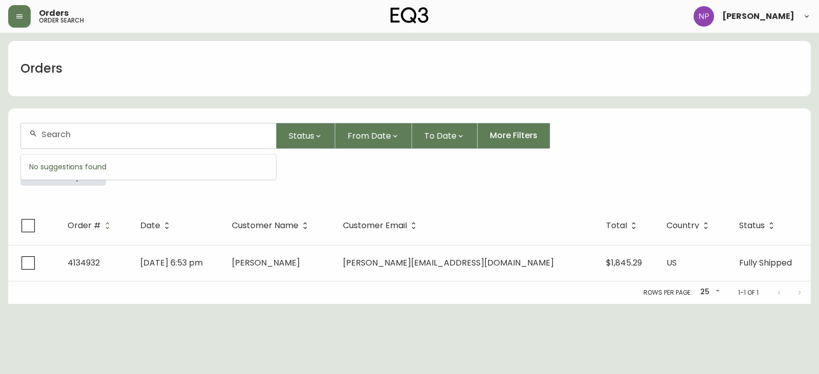
click at [82, 137] on input "text" at bounding box center [154, 135] width 226 height 10
type input "4134962"
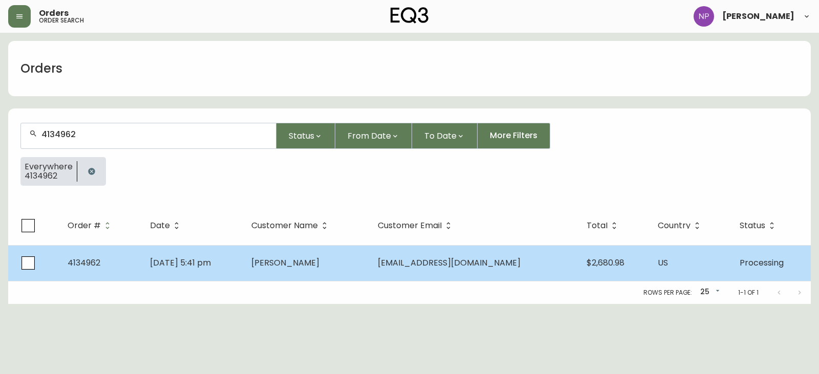
click at [243, 269] on td "[DATE] 5:41 pm" at bounding box center [192, 263] width 101 height 36
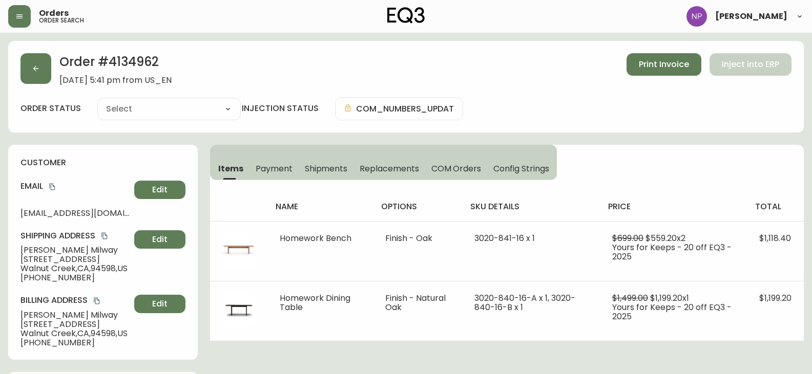
type input "Processing"
select select "PROCESSING"
click at [331, 170] on span "Shipments" at bounding box center [326, 168] width 43 height 11
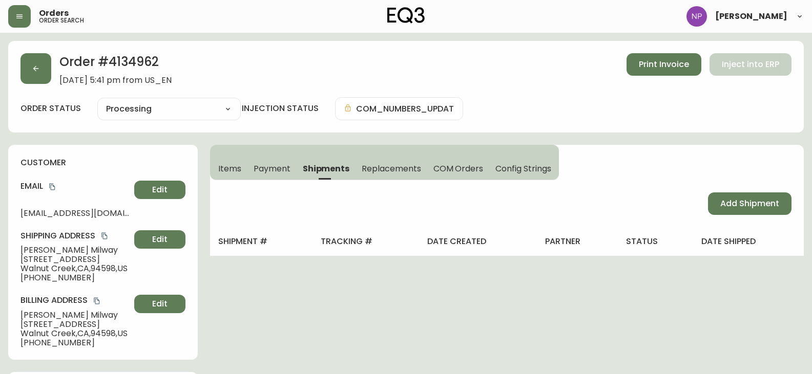
click at [720, 218] on div "Add Shipment" at bounding box center [507, 203] width 594 height 47
click at [726, 210] on button "Add Shipment" at bounding box center [749, 204] width 83 height 23
select select "PENDING"
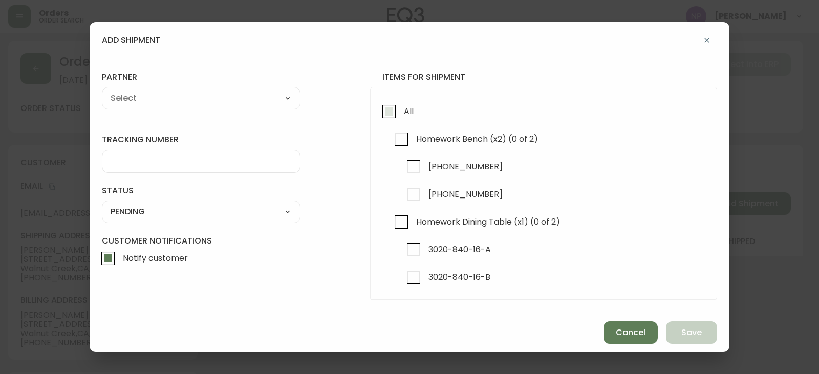
click at [388, 110] on input "All" at bounding box center [389, 112] width 24 height 24
checkbox input "true"
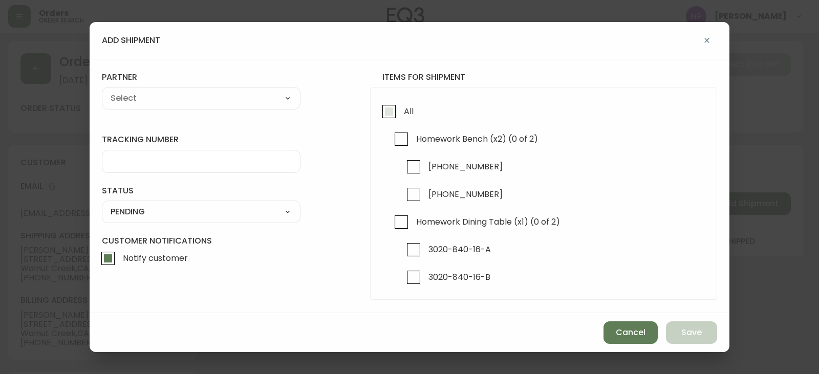
checkbox input "true"
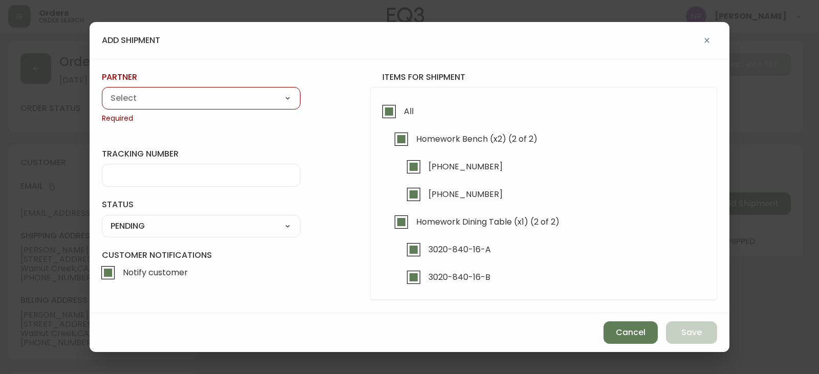
click at [254, 95] on select "A Move to Remember LLC ABF Freight Alero [PERSON_NAME] Canada Post Canpar Expre…" at bounding box center [201, 98] width 199 height 15
select select "cke1dpc0yc9gj0134t8k3ng1a"
click at [102, 91] on select "A Move to Remember LLC ABF Freight Alero [PERSON_NAME] Canada Post Canpar Expre…" at bounding box center [201, 98] width 199 height 15
type input "RXO"
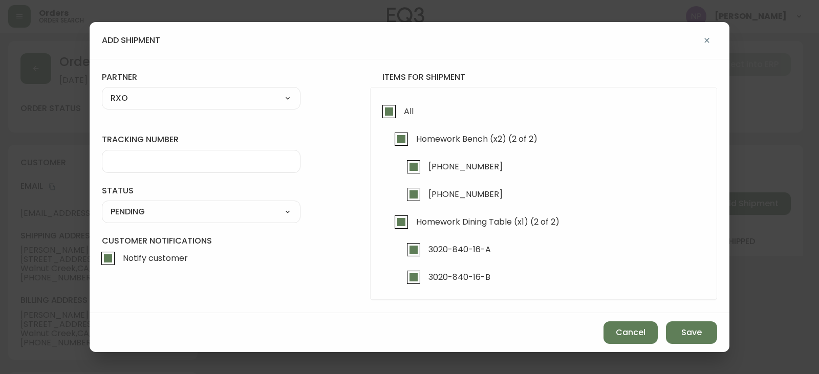
click at [169, 157] on input "tracking number" at bounding box center [201, 162] width 181 height 10
type input "4134962"
click at [158, 210] on select "SHIPPED PENDING CANCELLED" at bounding box center [201, 211] width 199 height 15
click at [102, 204] on select "SHIPPED PENDING CANCELLED" at bounding box center [201, 211] width 199 height 15
select select "PENDING"
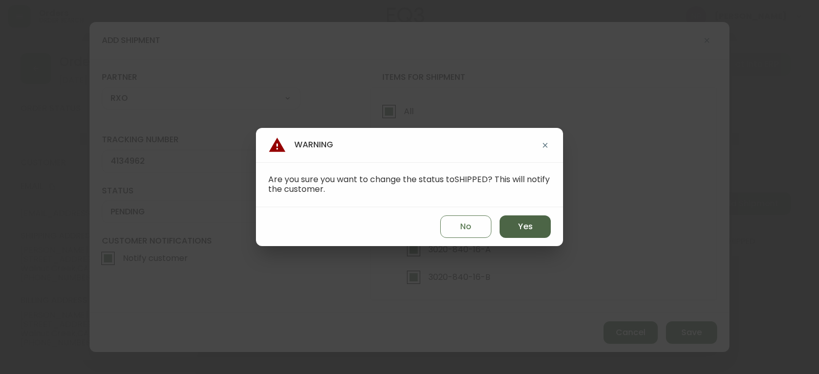
click at [549, 224] on button "Yes" at bounding box center [525, 227] width 51 height 23
type input "SHIPPED"
select select "SHIPPED"
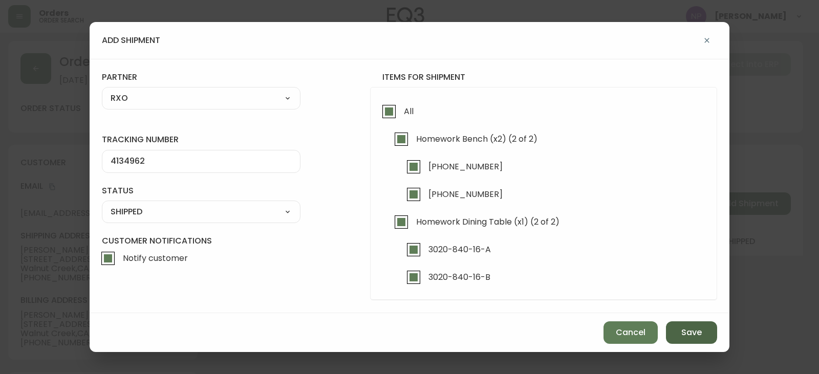
click at [685, 328] on span "Save" at bounding box center [692, 332] width 20 height 11
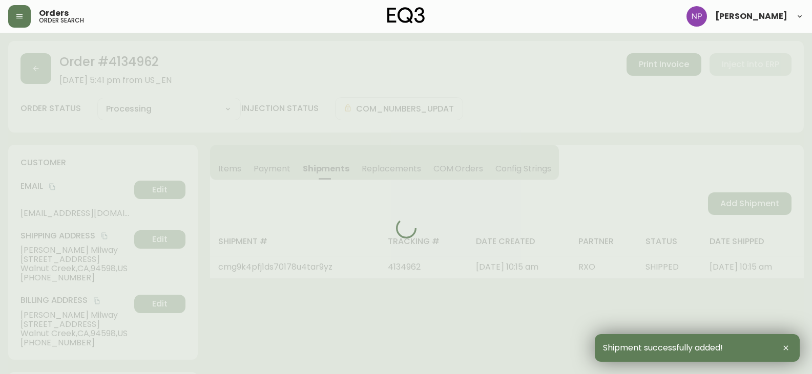
type input "Fully Shipped"
select select "FULLY_SHIPPED"
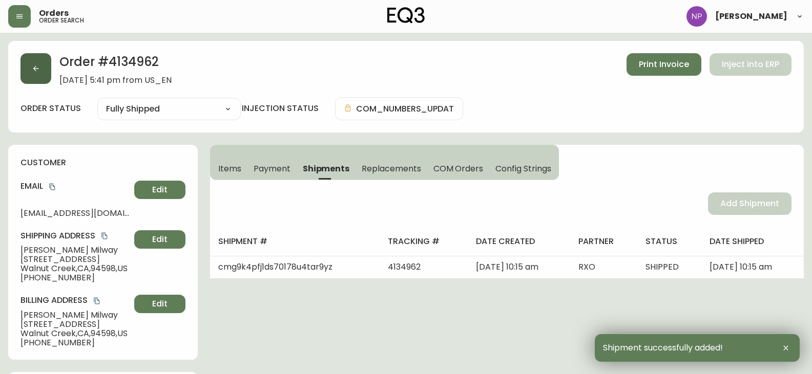
click at [34, 67] on icon "button" at bounding box center [36, 69] width 8 height 8
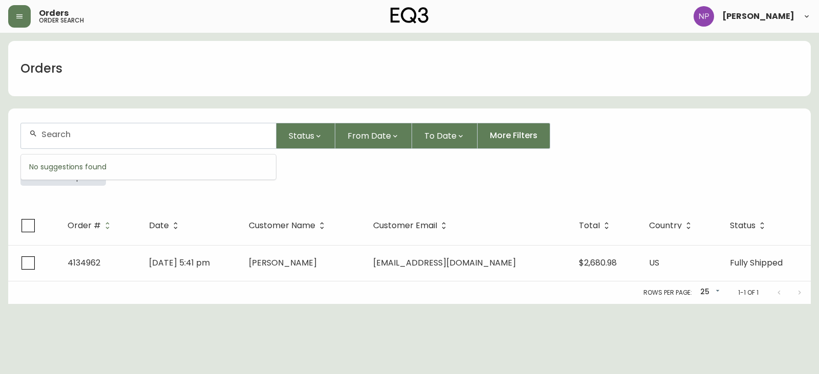
click at [124, 138] on input "text" at bounding box center [154, 135] width 226 height 10
type input "4135034"
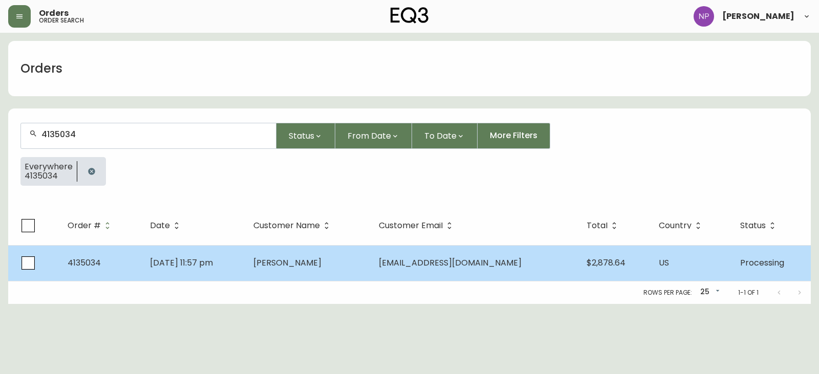
click at [181, 252] on td "[DATE] 11:57 pm" at bounding box center [193, 263] width 103 height 36
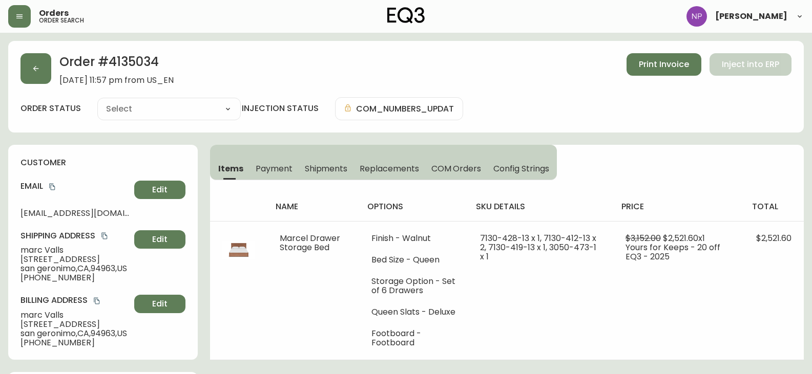
type input "Processing"
select select "PROCESSING"
click at [325, 174] on span "Shipments" at bounding box center [326, 168] width 43 height 11
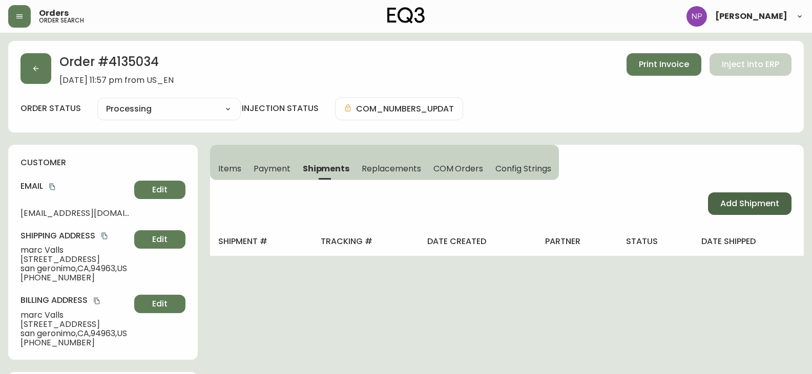
click at [778, 211] on button "Add Shipment" at bounding box center [749, 204] width 83 height 23
select select "PENDING"
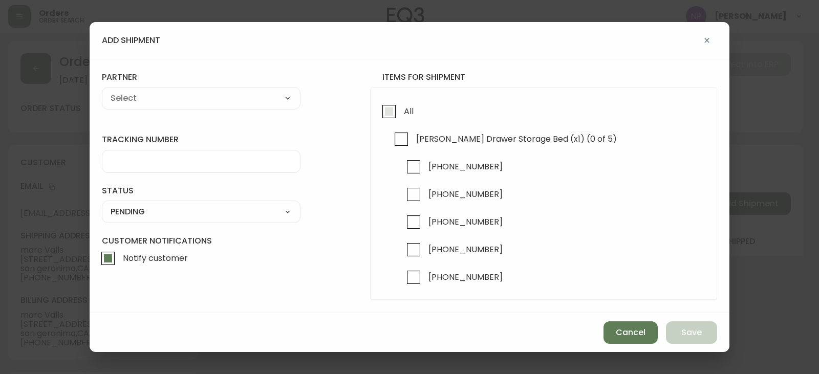
click at [390, 105] on input "All" at bounding box center [389, 112] width 24 height 24
checkbox input "true"
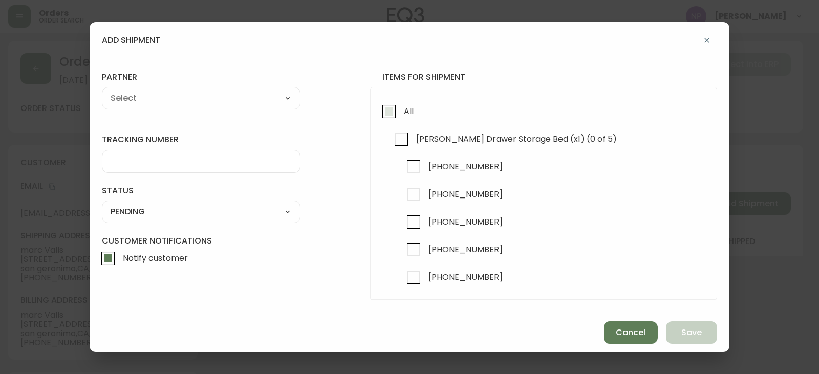
checkbox input "true"
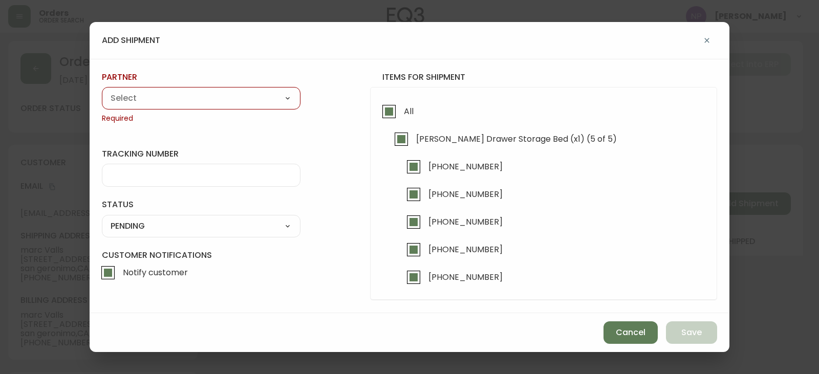
click at [125, 100] on select "A Move to Remember LLC ABF Freight Alero [PERSON_NAME] Canada Post Canpar Expre…" at bounding box center [201, 98] width 199 height 15
select select "cke1dpc0yc9gj0134t8k3ng1a"
click at [102, 91] on select "A Move to Remember LLC ABF Freight Alero [PERSON_NAME] Canada Post Canpar Expre…" at bounding box center [201, 98] width 199 height 15
type input "RXO"
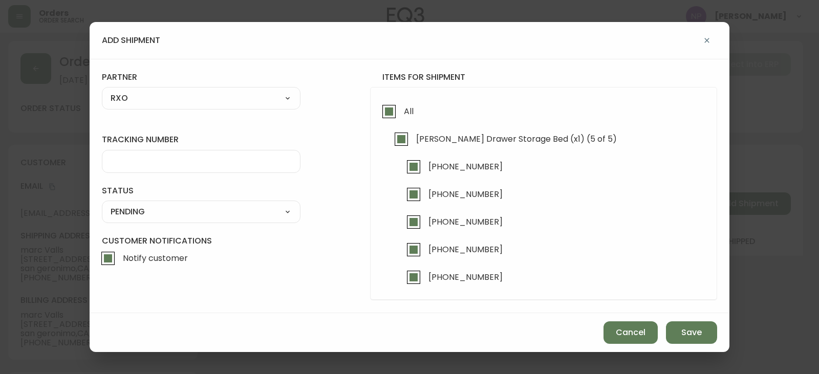
click at [137, 161] on input "tracking number" at bounding box center [201, 162] width 181 height 10
type input "4135034"
click at [184, 216] on select "SHIPPED PENDING CANCELLED" at bounding box center [201, 211] width 199 height 15
click at [102, 204] on select "SHIPPED PENDING CANCELLED" at bounding box center [201, 211] width 199 height 15
select select "PENDING"
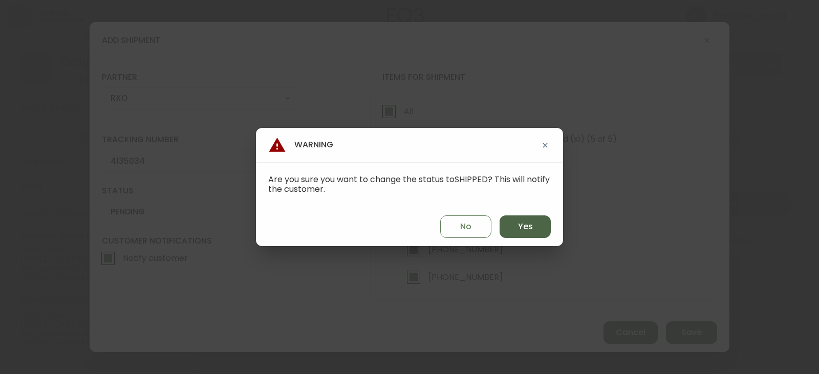
click at [517, 229] on button "Yes" at bounding box center [525, 227] width 51 height 23
type input "SHIPPED"
select select "SHIPPED"
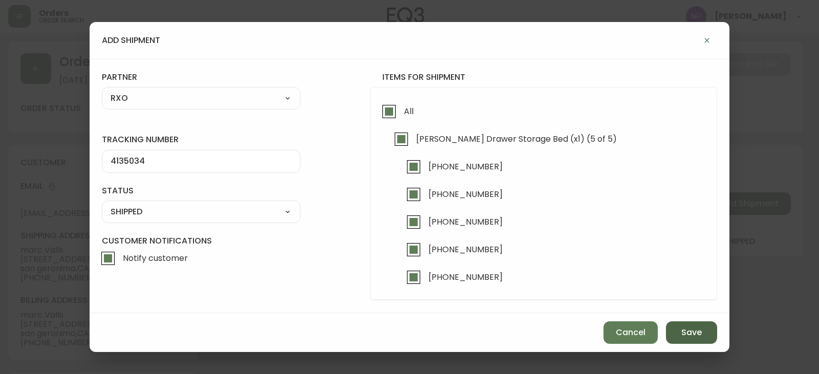
click at [699, 328] on span "Save" at bounding box center [692, 332] width 20 height 11
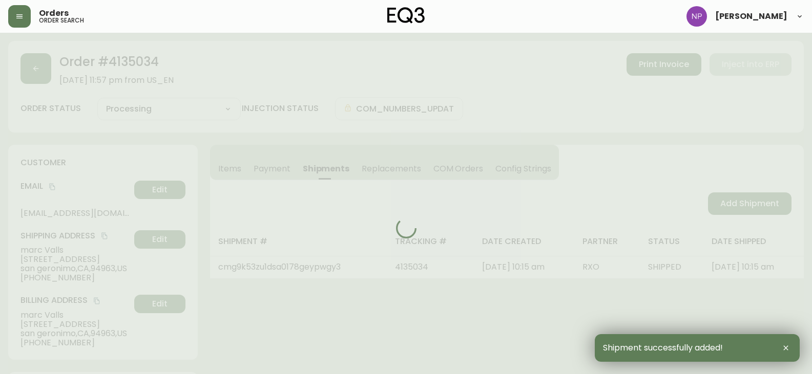
type input "Fully Shipped"
select select "FULLY_SHIPPED"
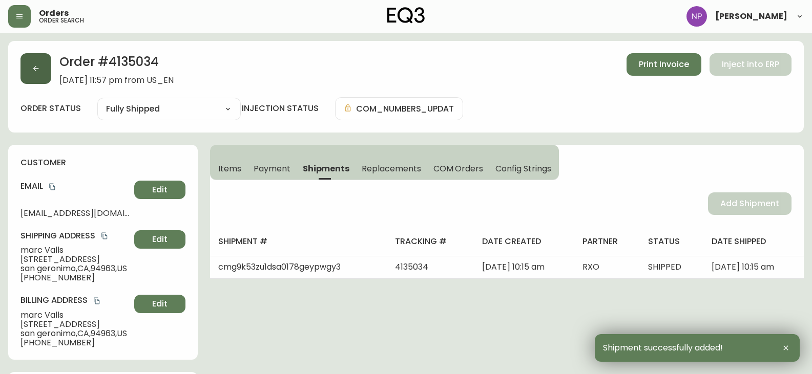
click at [41, 74] on button "button" at bounding box center [35, 68] width 31 height 31
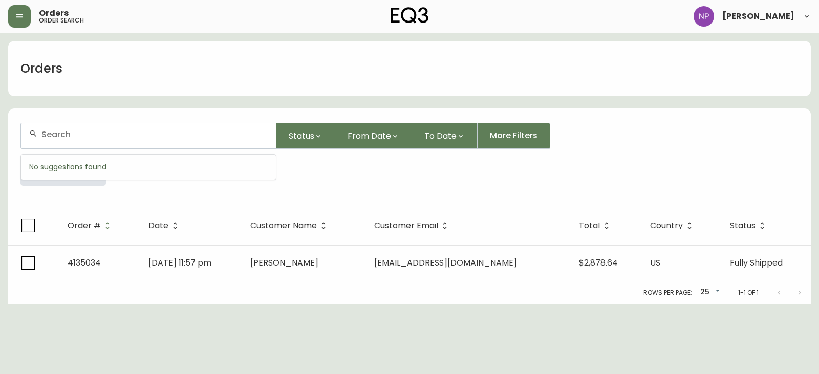
click at [70, 137] on input "text" at bounding box center [154, 135] width 226 height 10
type input "4135043"
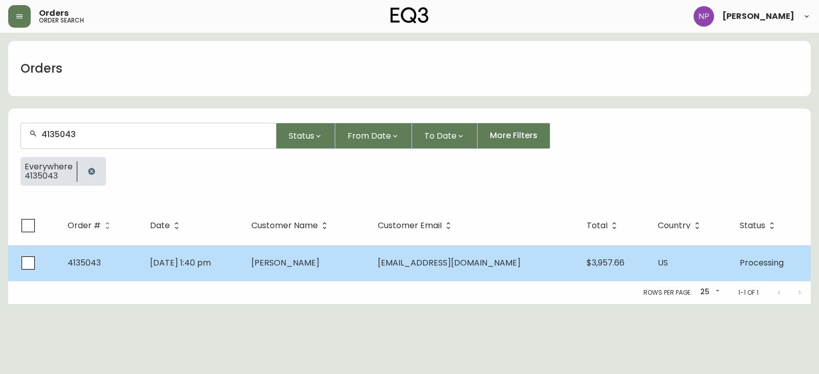
click at [317, 269] on td "[PERSON_NAME]" at bounding box center [306, 263] width 126 height 36
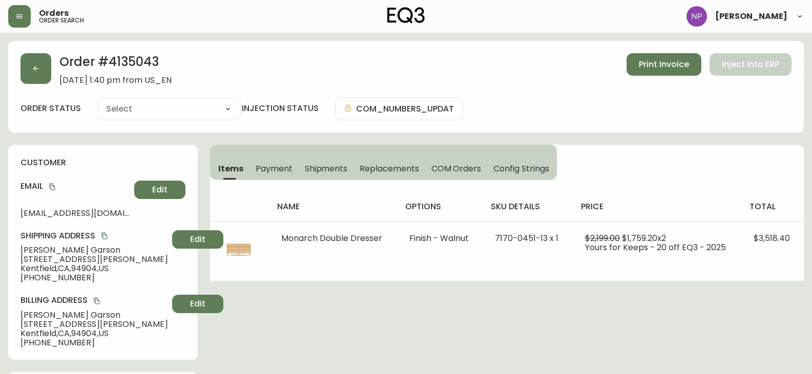
type input "Processing"
select select "PROCESSING"
click at [322, 173] on span "Shipments" at bounding box center [326, 168] width 43 height 11
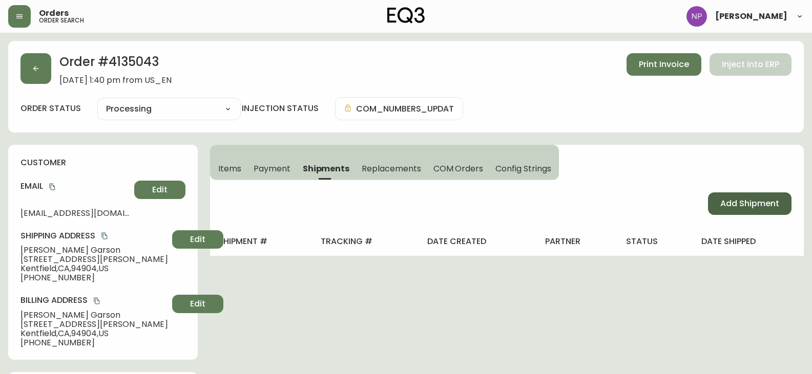
click at [784, 215] on button "Add Shipment" at bounding box center [749, 204] width 83 height 23
click at [777, 210] on button "Add Shipment" at bounding box center [749, 204] width 83 height 23
select select "PENDING"
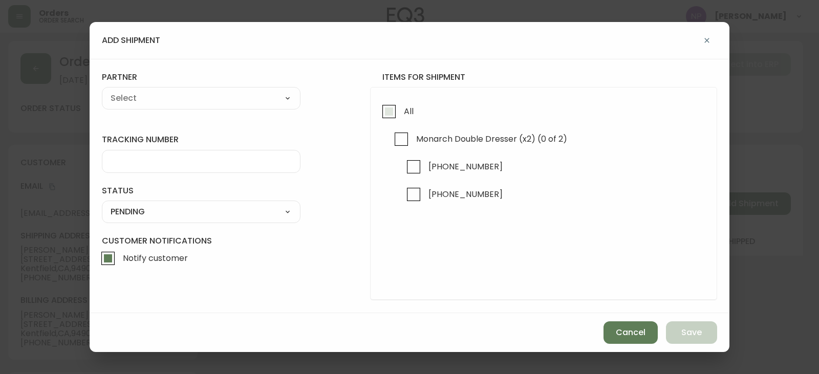
click at [406, 127] on label "All" at bounding box center [395, 114] width 36 height 28
click at [401, 123] on input "All" at bounding box center [389, 112] width 24 height 24
checkbox input "true"
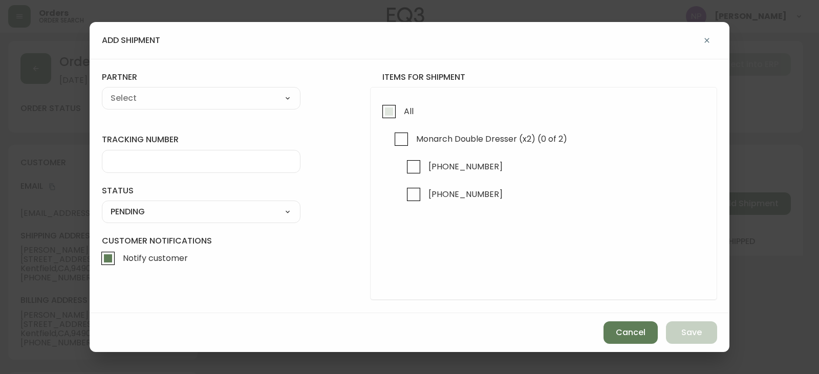
checkbox input "true"
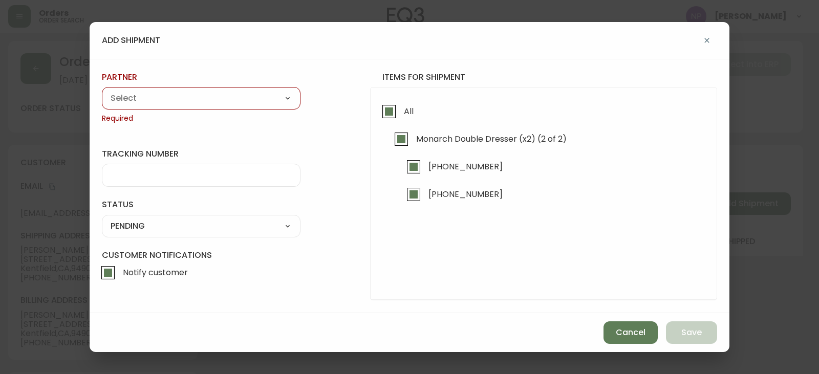
click at [243, 93] on select "A Move to Remember LLC ABF Freight Alero [PERSON_NAME] Canada Post Canpar Expre…" at bounding box center [201, 98] width 199 height 15
select select "cke1dpc0yc9gj0134t8k3ng1a"
click at [102, 91] on select "A Move to Remember LLC ABF Freight Alero [PERSON_NAME] Canada Post Canpar Expre…" at bounding box center [201, 98] width 199 height 15
type input "RXO"
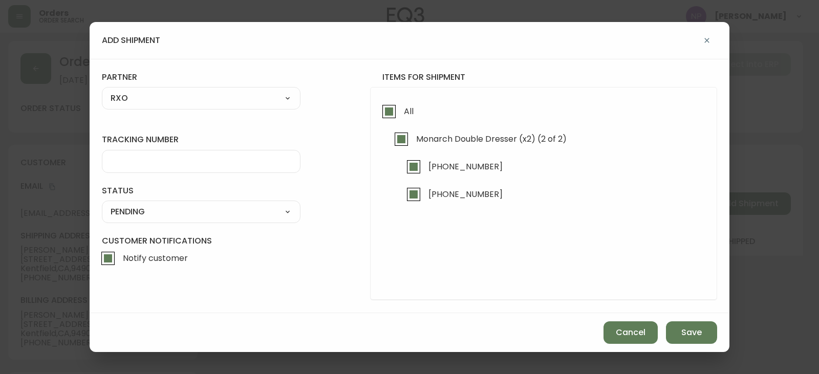
drag, startPoint x: 140, startPoint y: 159, endPoint x: 140, endPoint y: 152, distance: 7.7
click at [140, 159] on input "tracking number" at bounding box center [201, 162] width 181 height 10
type input "4135043"
drag, startPoint x: 235, startPoint y: 221, endPoint x: 218, endPoint y: 213, distance: 18.6
click at [234, 221] on div "SHIPPED PENDING CANCELLED" at bounding box center [201, 212] width 199 height 23
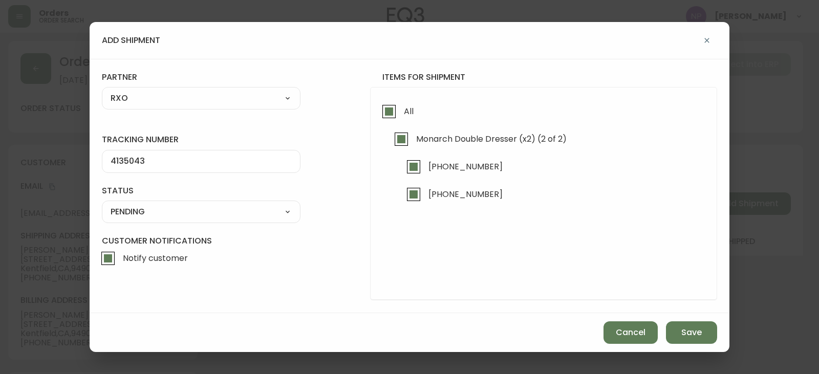
click at [217, 213] on select "SHIPPED PENDING CANCELLED" at bounding box center [201, 211] width 199 height 15
click at [102, 204] on select "SHIPPED PENDING CANCELLED" at bounding box center [201, 211] width 199 height 15
select select "PENDING"
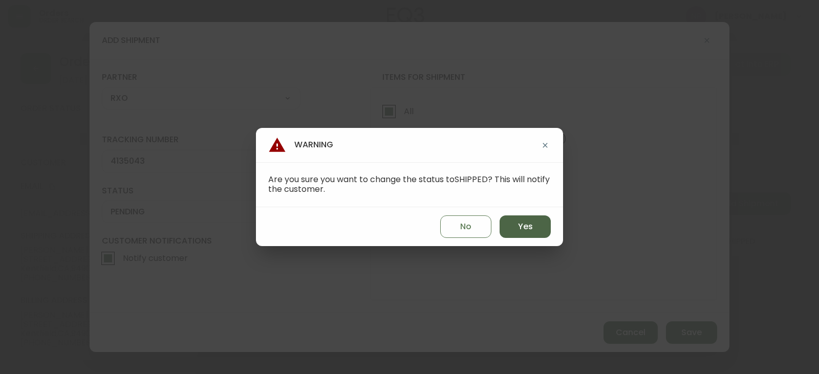
click at [502, 229] on button "Yes" at bounding box center [525, 227] width 51 height 23
type input "SHIPPED"
select select "SHIPPED"
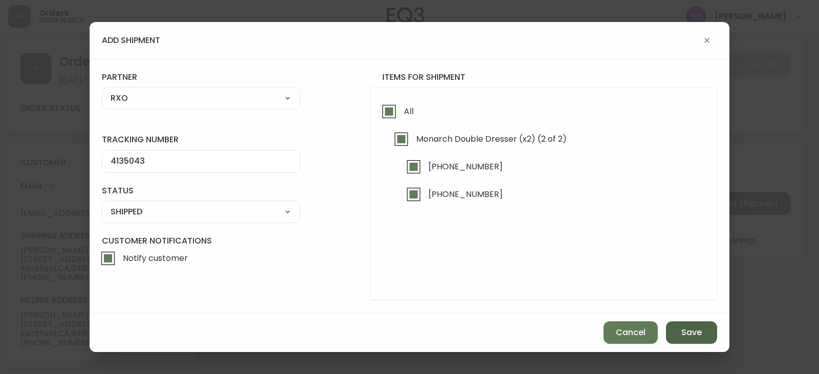
click at [690, 331] on span "Save" at bounding box center [692, 332] width 20 height 11
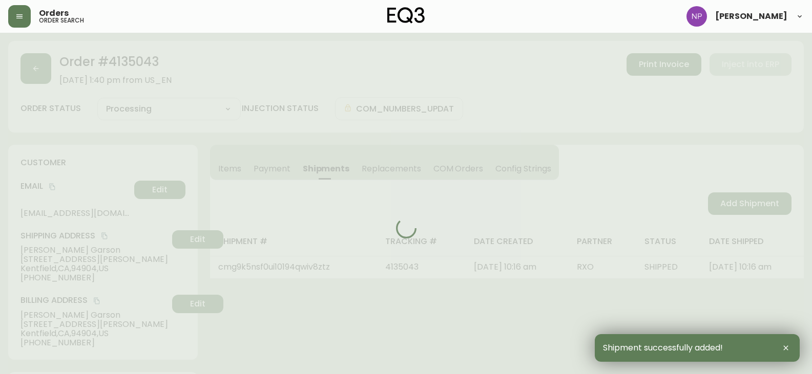
type input "Fully Shipped"
select select "FULLY_SHIPPED"
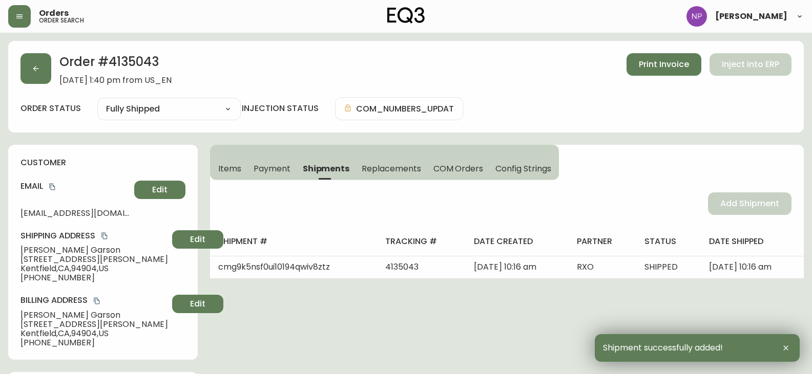
click at [37, 67] on icon "button" at bounding box center [36, 69] width 8 height 8
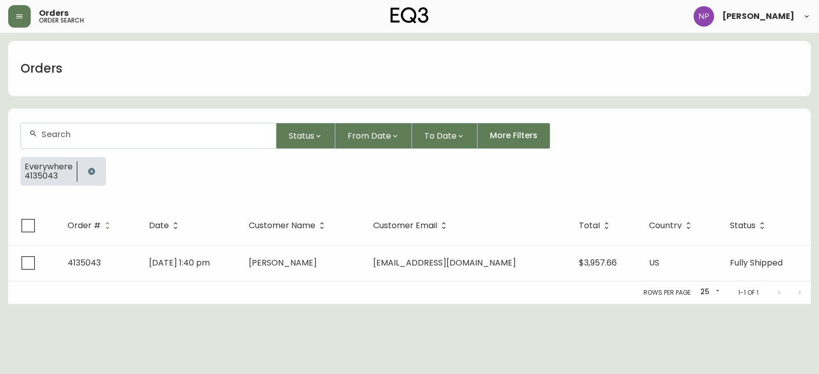
click at [79, 132] on input "text" at bounding box center [154, 135] width 226 height 10
type input "4135132"
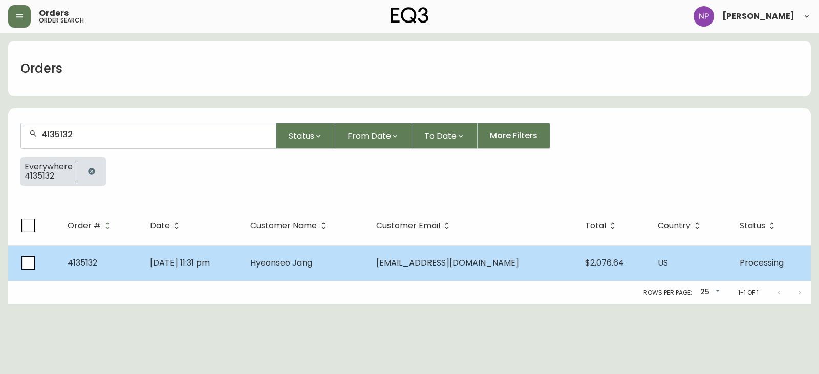
click at [210, 258] on span "[DATE] 11:31 pm" at bounding box center [180, 263] width 60 height 12
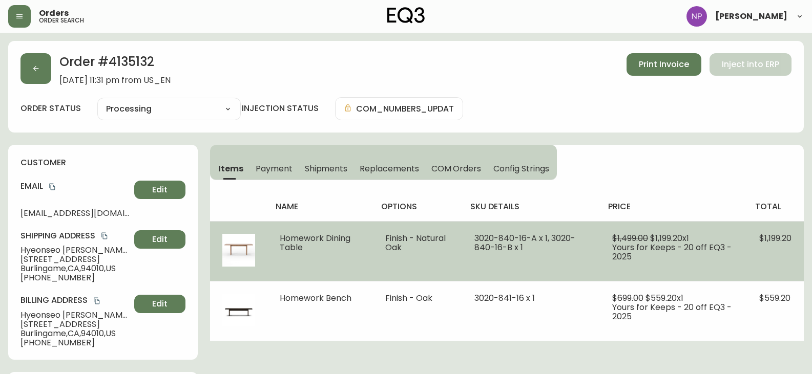
type input "Processing"
select select "PROCESSING"
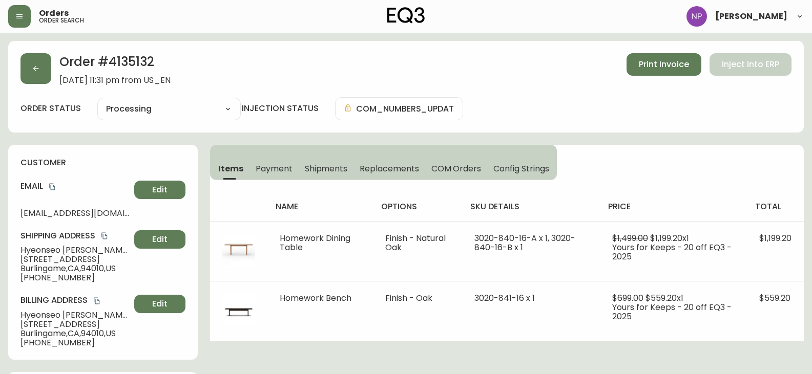
click at [327, 160] on button "Shipments" at bounding box center [326, 168] width 55 height 23
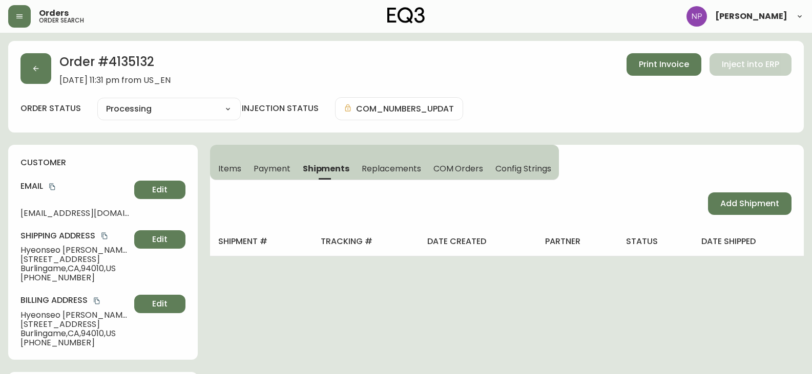
click at [739, 217] on div "Add Shipment" at bounding box center [507, 203] width 594 height 47
click at [731, 197] on button "Add Shipment" at bounding box center [749, 204] width 83 height 23
select select "PENDING"
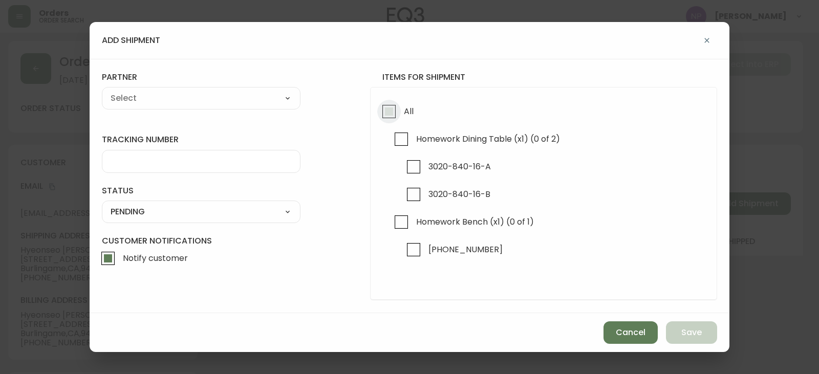
click at [383, 108] on input "All" at bounding box center [389, 112] width 24 height 24
checkbox input "true"
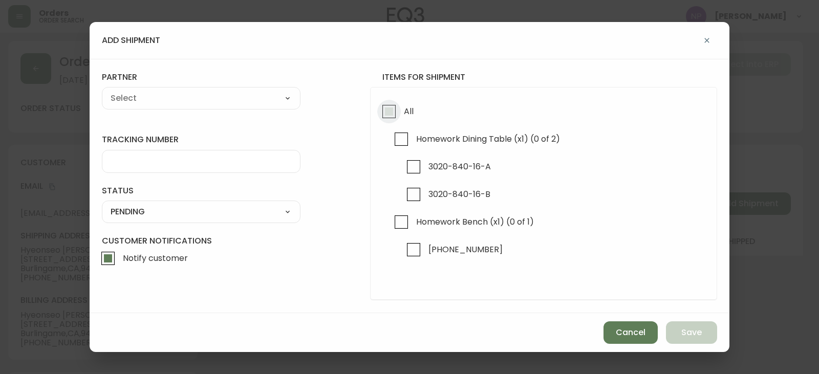
checkbox input "true"
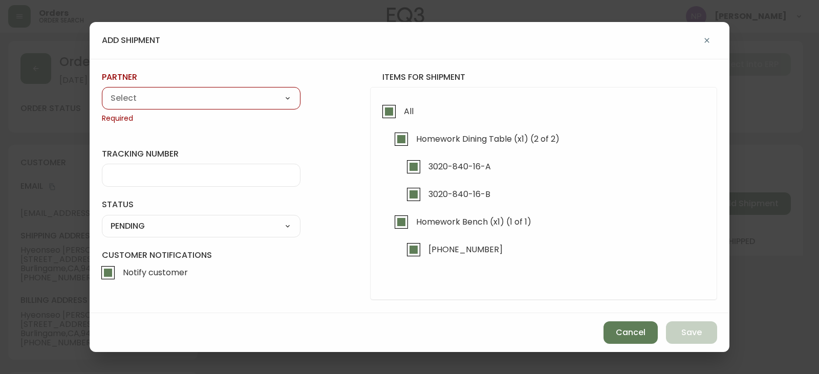
click at [243, 109] on div "A Move to Remember LLC ABF Freight Alero [PERSON_NAME] Canada Post Canpar Expre…" at bounding box center [201, 98] width 199 height 23
click at [243, 108] on div "A Move to Remember LLC ABF Freight Alero [PERSON_NAME] Canada Post Canpar Expre…" at bounding box center [201, 98] width 199 height 23
click at [191, 96] on select "A Move to Remember LLC ABF Freight Alero [PERSON_NAME] Canada Post Canpar Expre…" at bounding box center [201, 98] width 199 height 15
select select "cke1dpc0yc9gj0134t8k3ng1a"
click at [102, 91] on select "A Move to Remember LLC ABF Freight Alero [PERSON_NAME] Canada Post Canpar Expre…" at bounding box center [201, 98] width 199 height 15
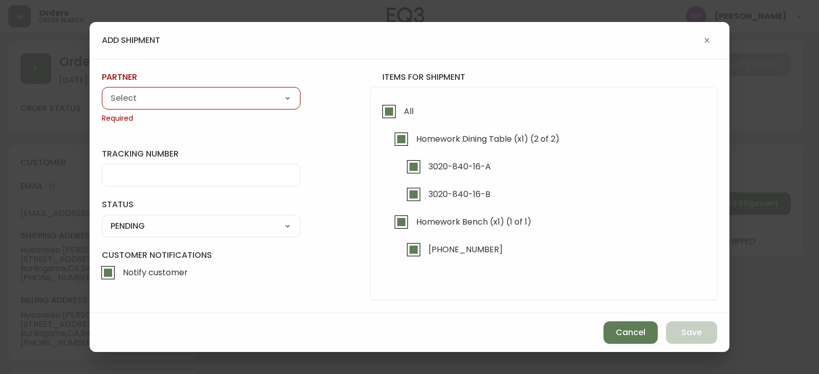
type input "RXO"
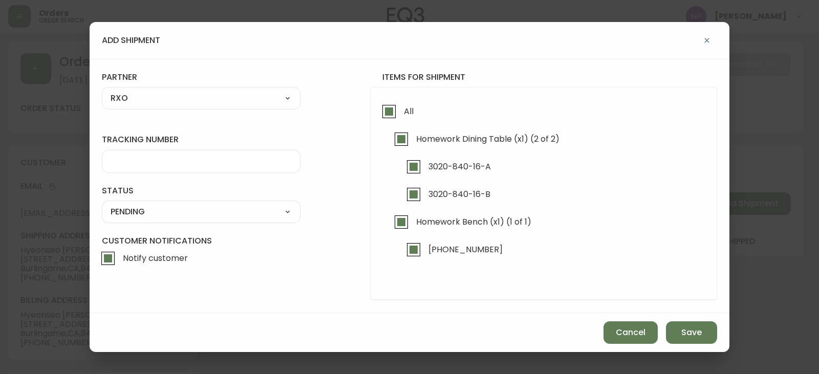
click at [141, 165] on input "tracking number" at bounding box center [201, 162] width 181 height 10
type input "4135132"
click at [172, 220] on div "SHIPPED PENDING CANCELLED" at bounding box center [201, 212] width 199 height 23
drag, startPoint x: 171, startPoint y: 209, endPoint x: 166, endPoint y: 213, distance: 5.8
click at [171, 209] on select "SHIPPED PENDING CANCELLED" at bounding box center [201, 211] width 199 height 15
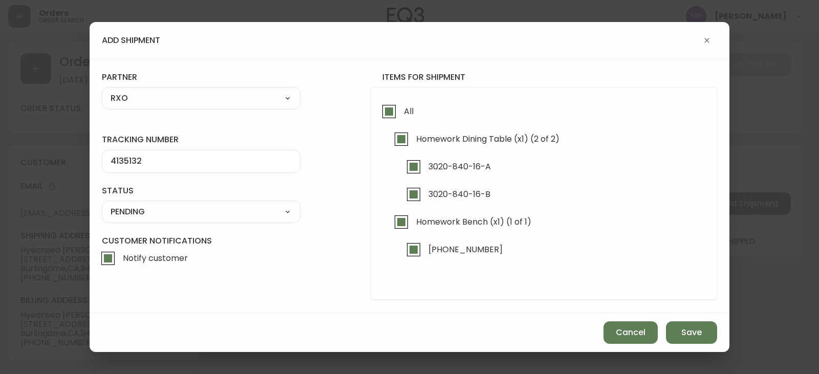
click at [102, 204] on select "SHIPPED PENDING CANCELLED" at bounding box center [201, 211] width 199 height 15
select select "PENDING"
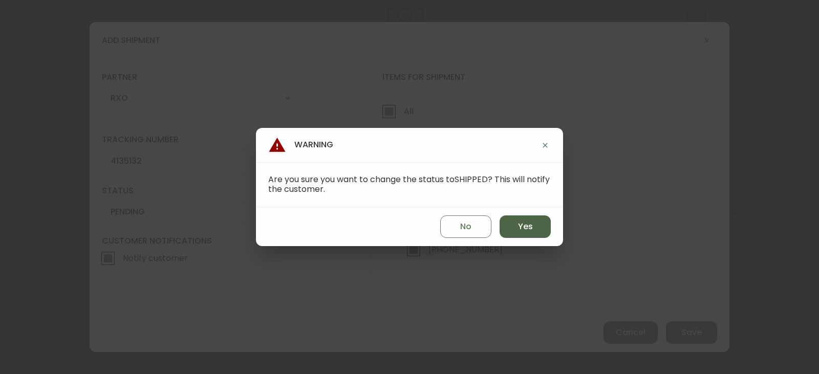
click at [512, 231] on button "Yes" at bounding box center [525, 227] width 51 height 23
type input "SHIPPED"
select select "SHIPPED"
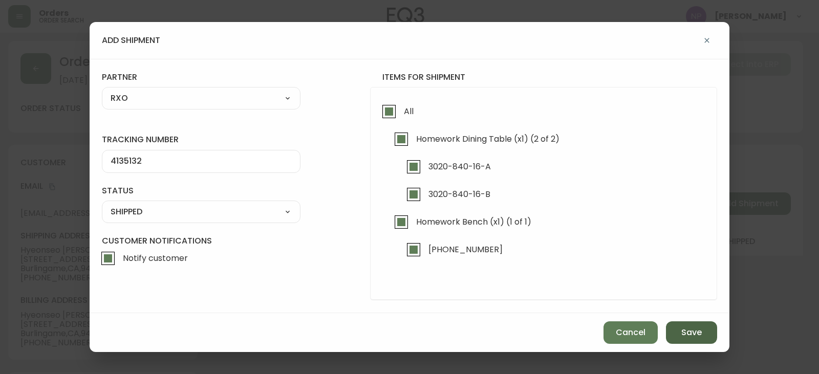
click at [682, 333] on button "Save" at bounding box center [691, 333] width 51 height 23
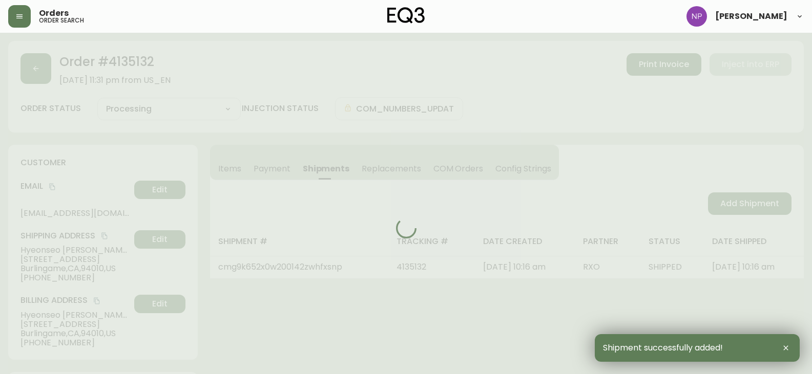
type input "Fully Shipped"
select select "FULLY_SHIPPED"
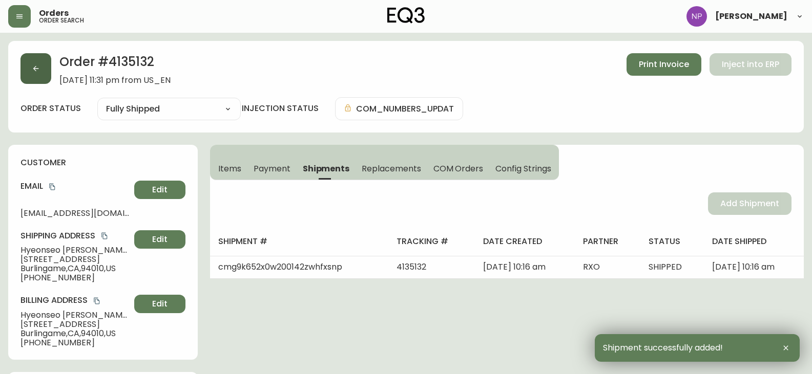
click at [40, 77] on button "button" at bounding box center [35, 68] width 31 height 31
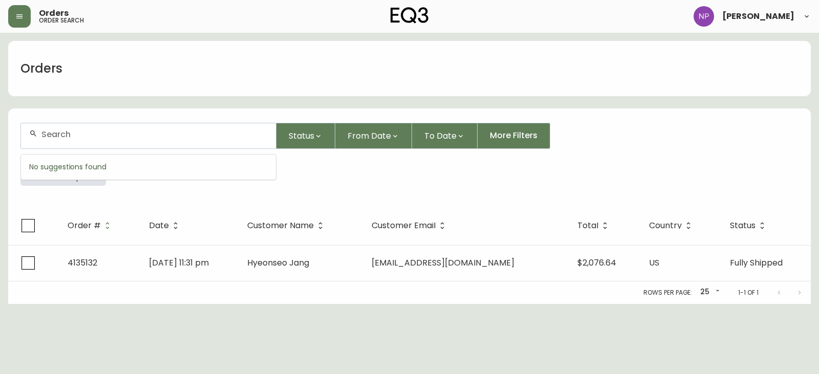
click at [74, 135] on input "text" at bounding box center [154, 135] width 226 height 10
type input "4135136"
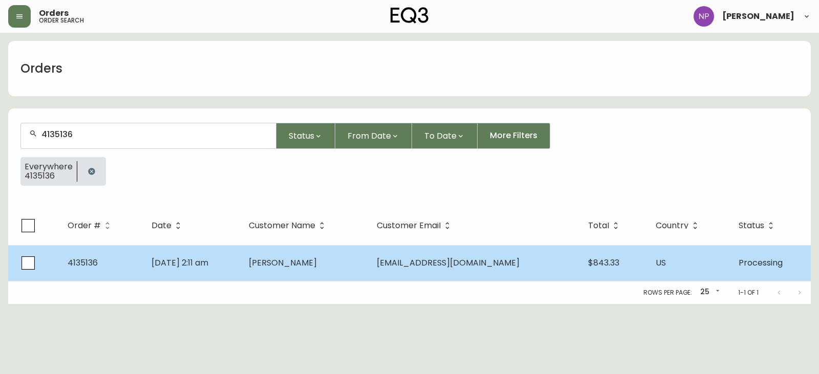
click at [157, 249] on td "[DATE] 2:11 am" at bounding box center [191, 263] width 97 height 36
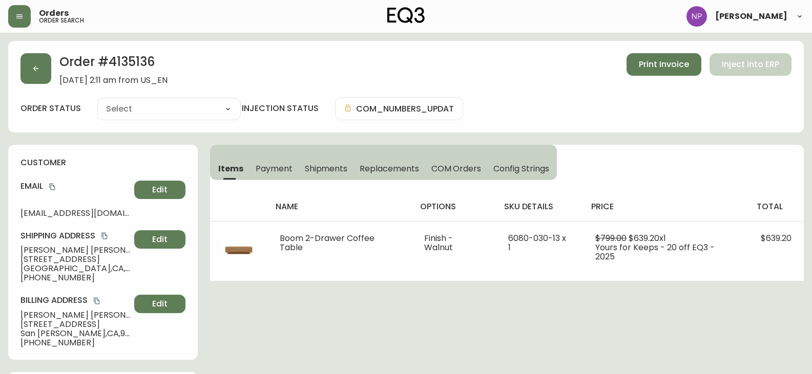
type input "Processing"
select select "PROCESSING"
click at [309, 166] on span "Shipments" at bounding box center [326, 168] width 43 height 11
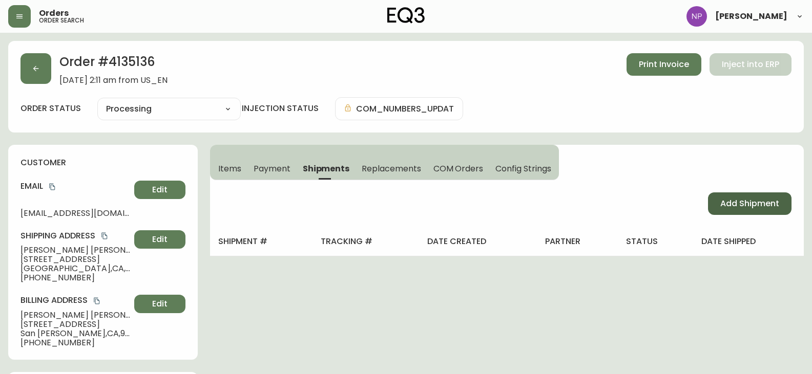
click at [734, 207] on span "Add Shipment" at bounding box center [749, 203] width 59 height 11
select select "PENDING"
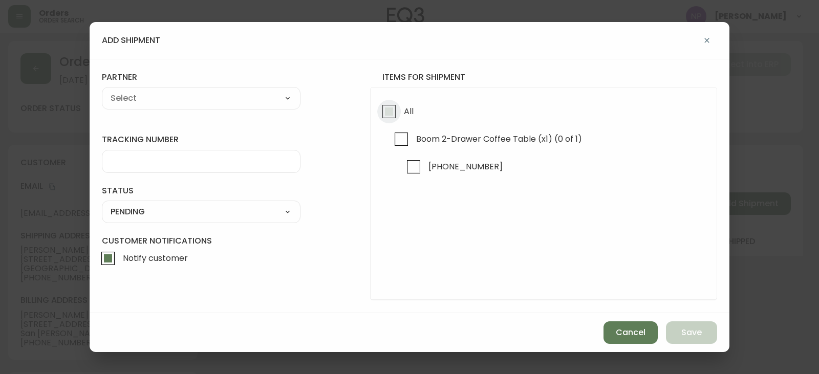
click at [382, 107] on input "All" at bounding box center [389, 112] width 24 height 24
checkbox input "true"
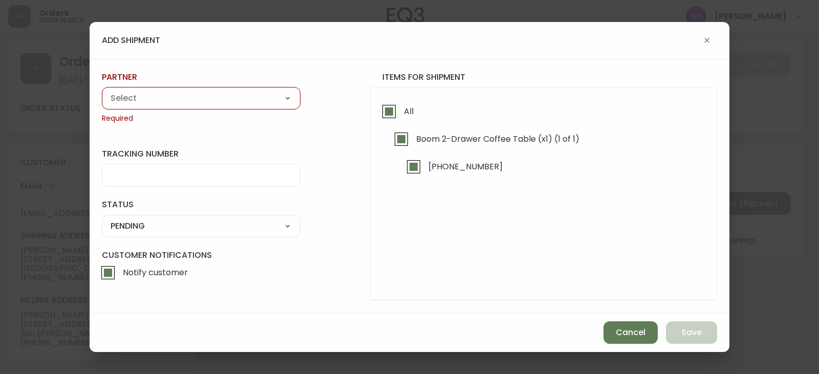
click at [223, 86] on div "partner A Move to Remember LLC ABF Freight Alero [PERSON_NAME] Canada Post Canp…" at bounding box center [201, 98] width 199 height 52
click at [225, 96] on select "A Move to Remember LLC ABF Freight Alero [PERSON_NAME] Canada Post Canpar Expre…" at bounding box center [201, 98] width 199 height 15
select select "cke1dpc0yc9gj0134t8k3ng1a"
click at [102, 91] on select "A Move to Remember LLC ABF Freight Alero [PERSON_NAME] Canada Post Canpar Expre…" at bounding box center [201, 98] width 199 height 15
type input "RXO"
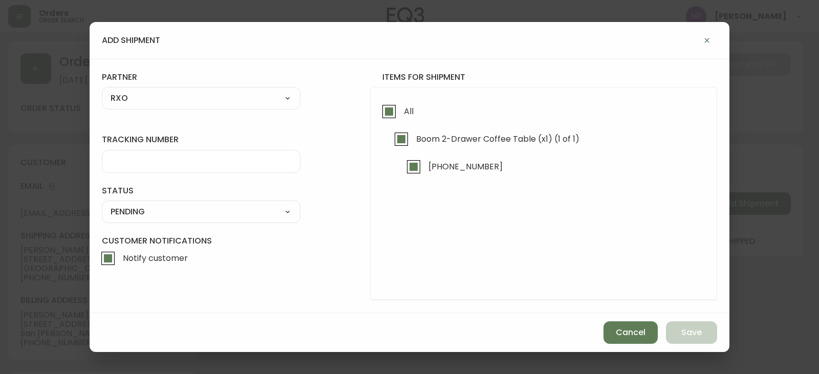
click at [151, 162] on input "tracking number" at bounding box center [201, 162] width 181 height 10
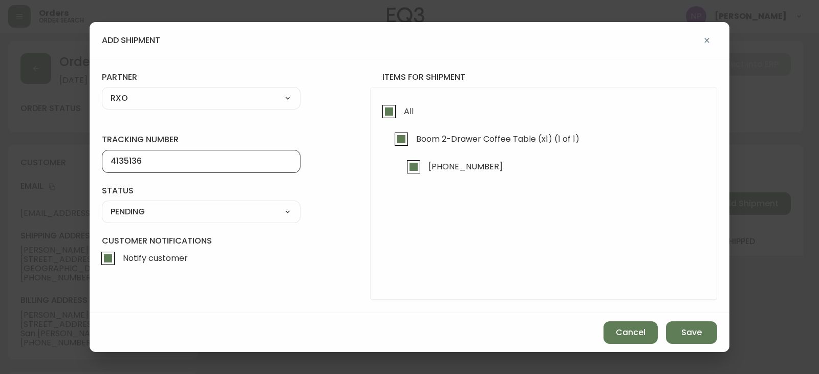
type input "4135136"
click at [201, 216] on select "SHIPPED PENDING CANCELLED" at bounding box center [201, 211] width 199 height 15
click at [102, 204] on select "SHIPPED PENDING CANCELLED" at bounding box center [201, 211] width 199 height 15
select select "PENDING"
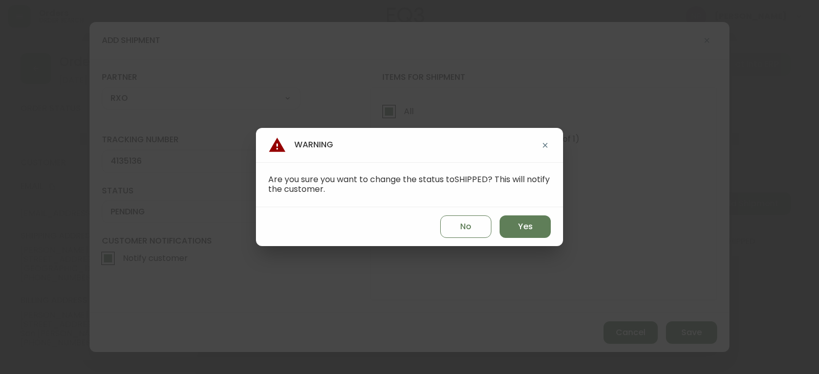
click at [520, 215] on div "No Yes" at bounding box center [409, 226] width 307 height 39
click at [535, 232] on button "Yes" at bounding box center [525, 227] width 51 height 23
type input "SHIPPED"
select select "SHIPPED"
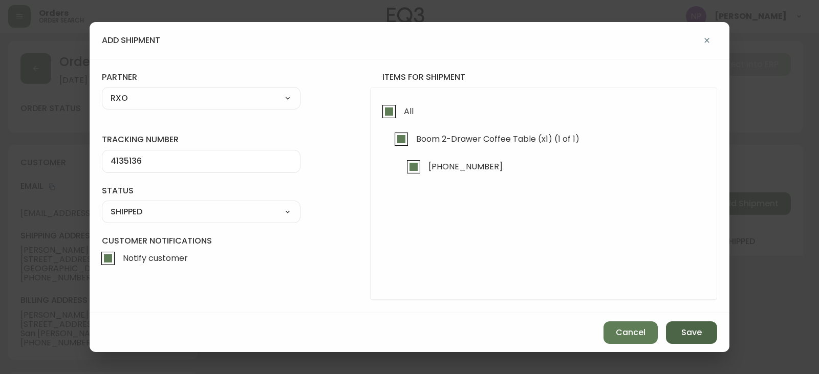
click at [686, 337] on span "Save" at bounding box center [692, 332] width 20 height 11
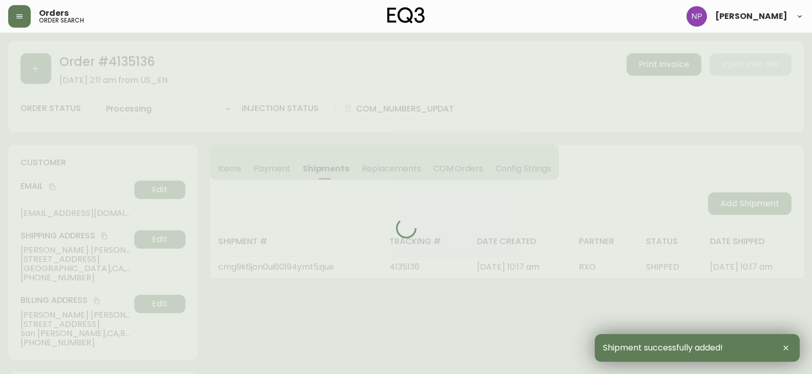
type input "Fully Shipped"
select select "FULLY_SHIPPED"
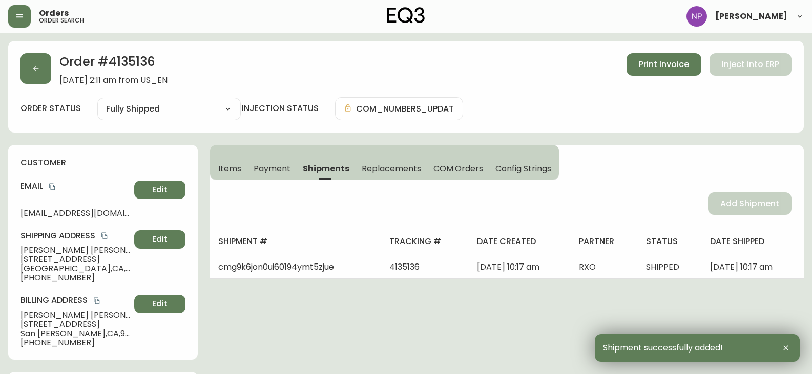
click at [32, 60] on button "button" at bounding box center [35, 68] width 31 height 31
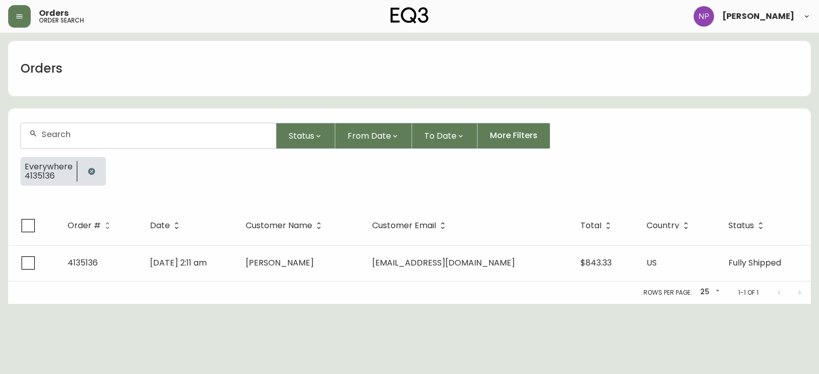
click at [60, 136] on input "text" at bounding box center [154, 135] width 226 height 10
type input "4135156"
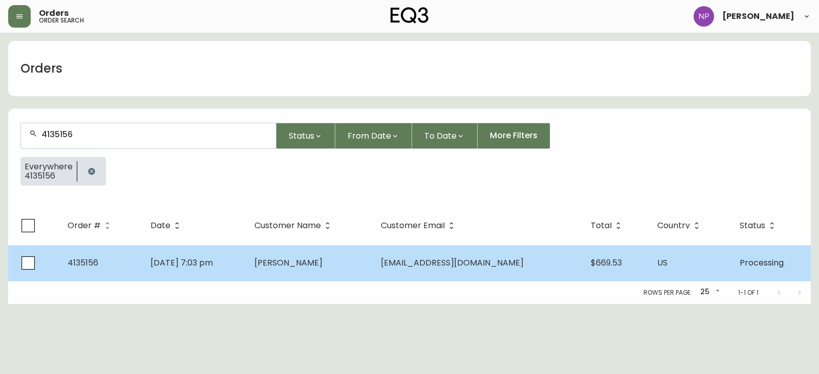
click at [214, 254] on td "[DATE] 7:03 pm" at bounding box center [194, 263] width 104 height 36
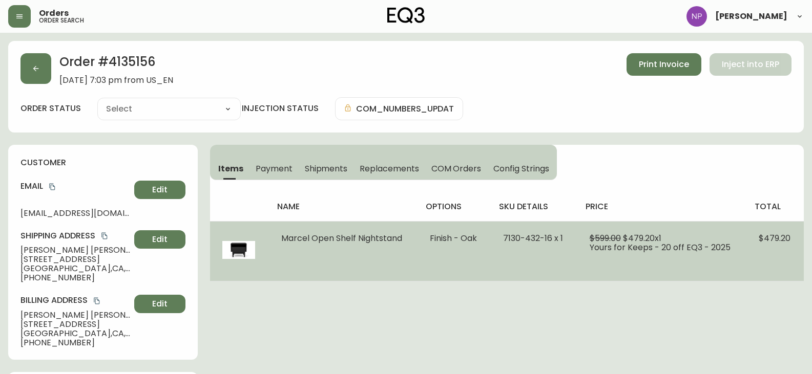
type input "Processing"
select select "PROCESSING"
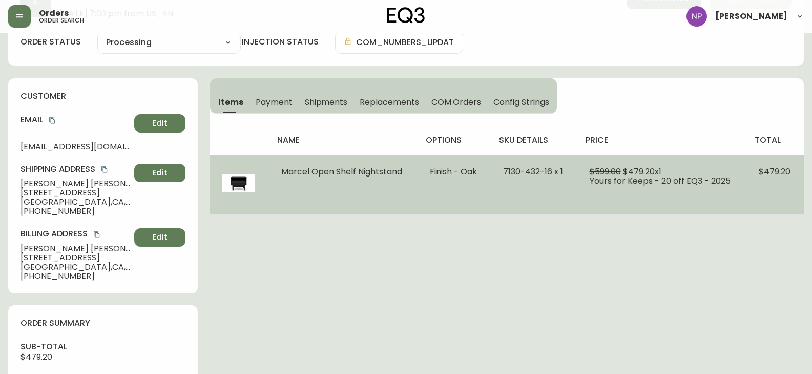
scroll to position [51, 0]
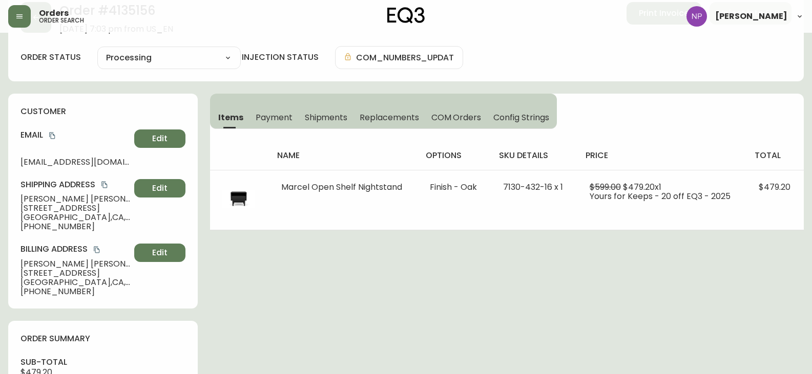
click at [347, 113] on button "Shipments" at bounding box center [326, 117] width 55 height 23
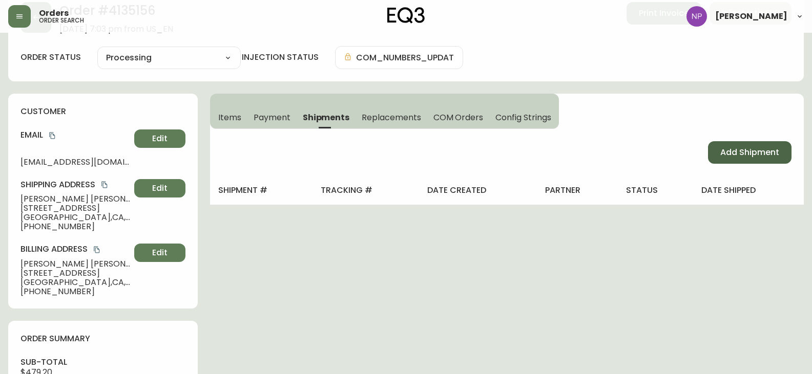
click at [713, 144] on button "Add Shipment" at bounding box center [749, 152] width 83 height 23
select select "PENDING"
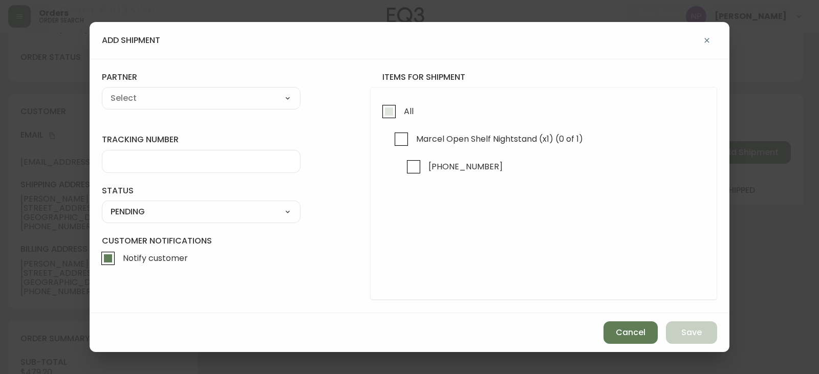
click at [394, 111] on input "All" at bounding box center [389, 112] width 24 height 24
checkbox input "true"
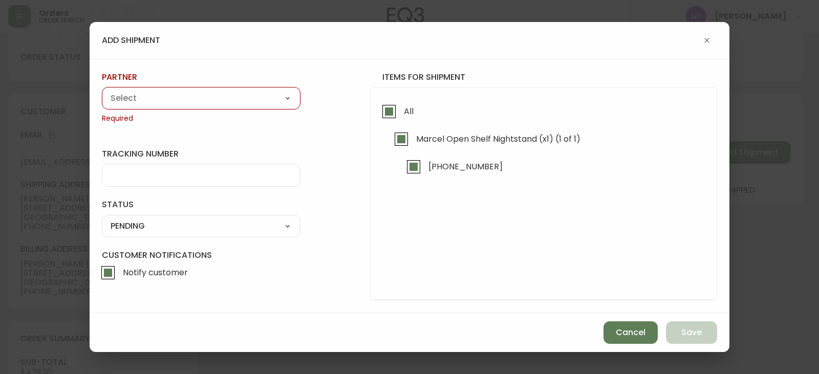
click at [228, 90] on div "A Move to Remember LLC ABF Freight Alero [PERSON_NAME] Canada Post Canpar Expre…" at bounding box center [201, 98] width 199 height 23
drag, startPoint x: 227, startPoint y: 94, endPoint x: 224, endPoint y: 100, distance: 6.4
click at [227, 94] on select "A Move to Remember LLC ABF Freight Alero [PERSON_NAME] Canada Post Canpar Expre…" at bounding box center [201, 98] width 199 height 15
select select "cke1dpc0yc9gj0134t8k3ng1a"
click at [102, 91] on select "A Move to Remember LLC ABF Freight Alero [PERSON_NAME] Canada Post Canpar Expre…" at bounding box center [201, 98] width 199 height 15
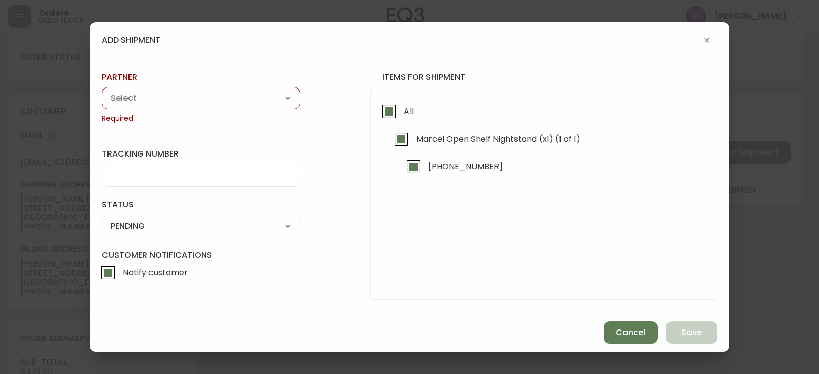
type input "RXO"
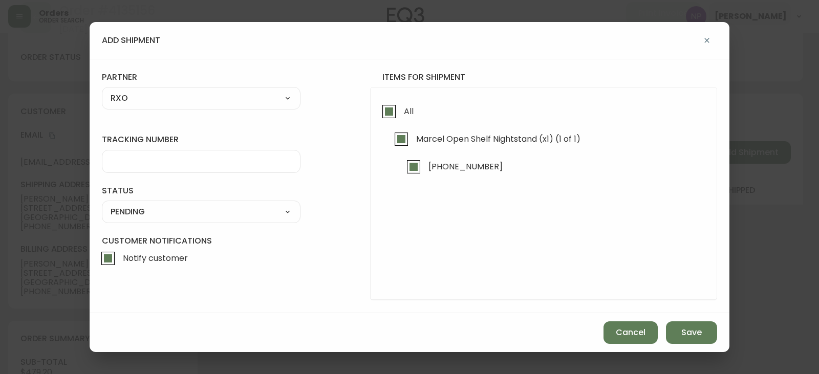
click at [155, 158] on input "tracking number" at bounding box center [201, 162] width 181 height 10
type input "4135156"
click at [139, 209] on select "SHIPPED PENDING CANCELLED" at bounding box center [201, 211] width 199 height 15
click at [102, 204] on select "SHIPPED PENDING CANCELLED" at bounding box center [201, 211] width 199 height 15
select select "PENDING"
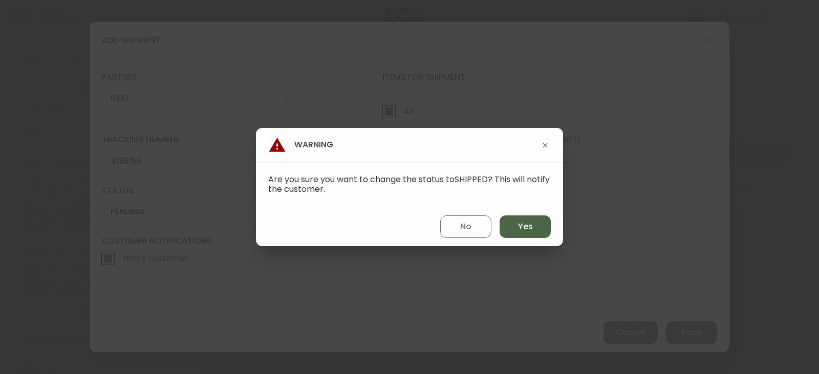
click at [532, 231] on span "Yes" at bounding box center [525, 226] width 15 height 11
type input "SHIPPED"
select select "SHIPPED"
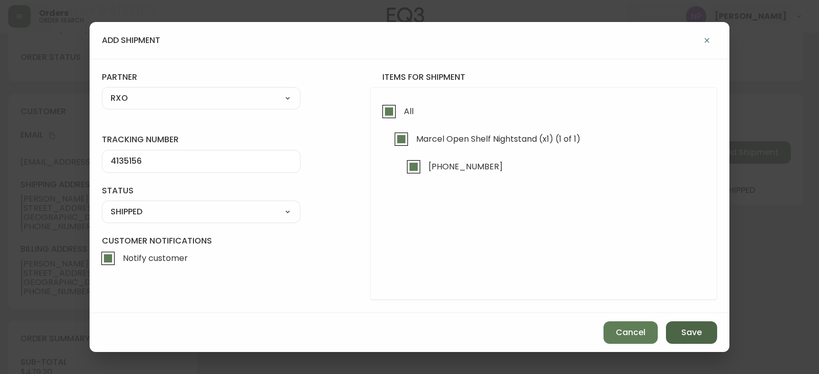
click at [708, 324] on button "Save" at bounding box center [691, 333] width 51 height 23
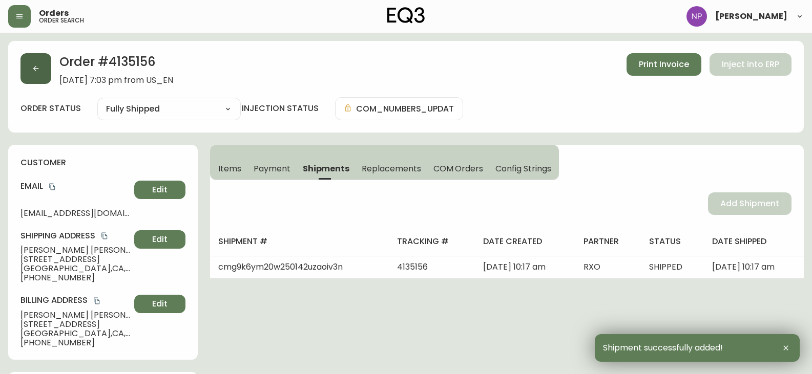
click at [25, 75] on button "button" at bounding box center [35, 68] width 31 height 31
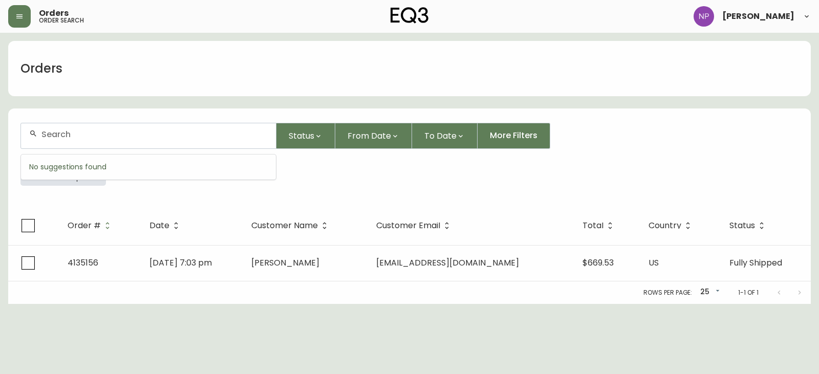
click at [66, 131] on input "text" at bounding box center [154, 135] width 226 height 10
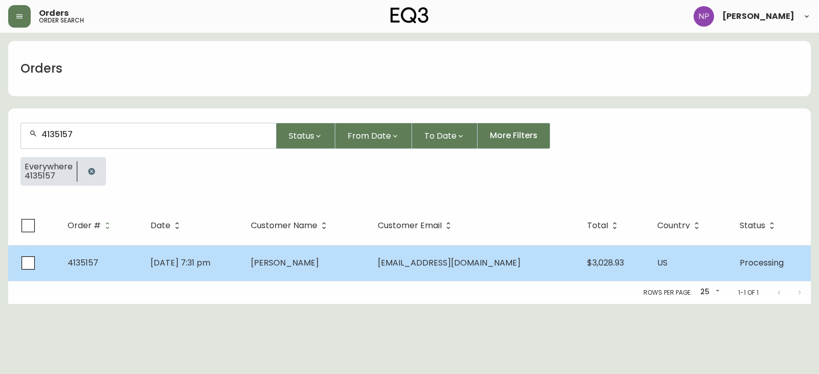
click at [243, 263] on td "[DATE] 7:31 pm" at bounding box center [192, 263] width 100 height 36
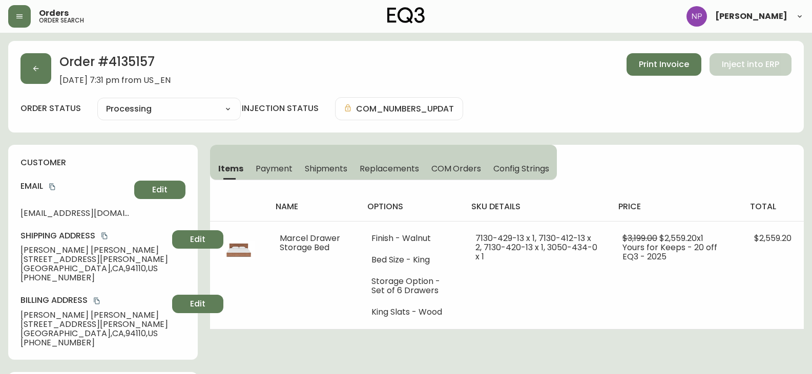
click at [335, 167] on span "Shipments" at bounding box center [326, 168] width 43 height 11
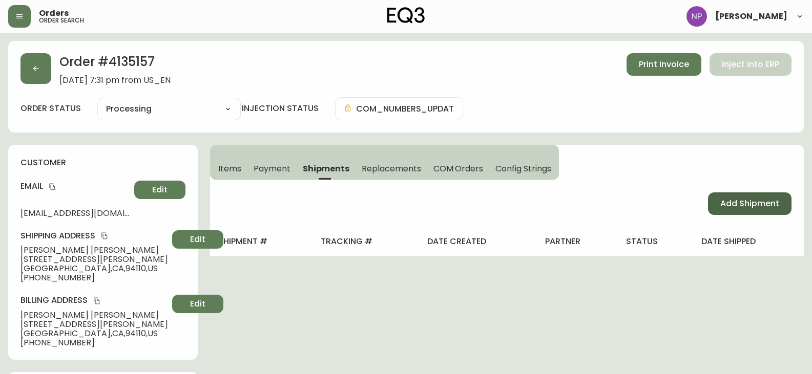
click at [778, 205] on span "Add Shipment" at bounding box center [749, 203] width 59 height 11
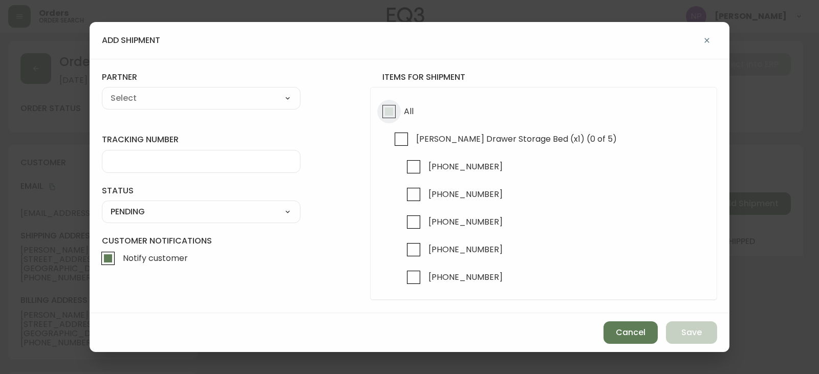
click at [380, 111] on input "All" at bounding box center [389, 112] width 24 height 24
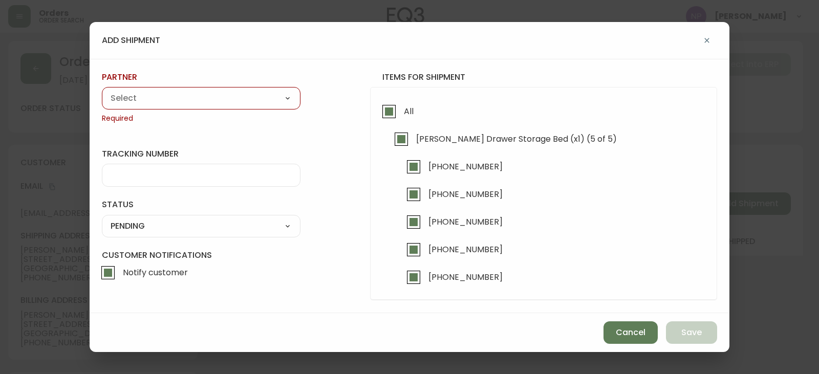
click at [258, 103] on select "A Move to Remember LLC ABF Freight Alero [PERSON_NAME] Canada Post Canpar Expre…" at bounding box center [201, 98] width 199 height 15
click at [102, 91] on select "A Move to Remember LLC ABF Freight Alero [PERSON_NAME] Canada Post Canpar Expre…" at bounding box center [201, 98] width 199 height 15
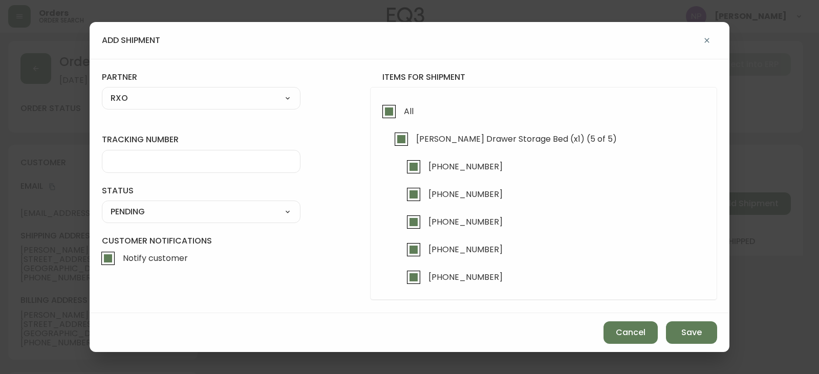
click at [159, 158] on input "tracking number" at bounding box center [201, 162] width 181 height 10
click at [154, 216] on select "SHIPPED PENDING CANCELLED" at bounding box center [201, 211] width 199 height 15
click at [102, 204] on select "SHIPPED PENDING CANCELLED" at bounding box center [201, 211] width 199 height 15
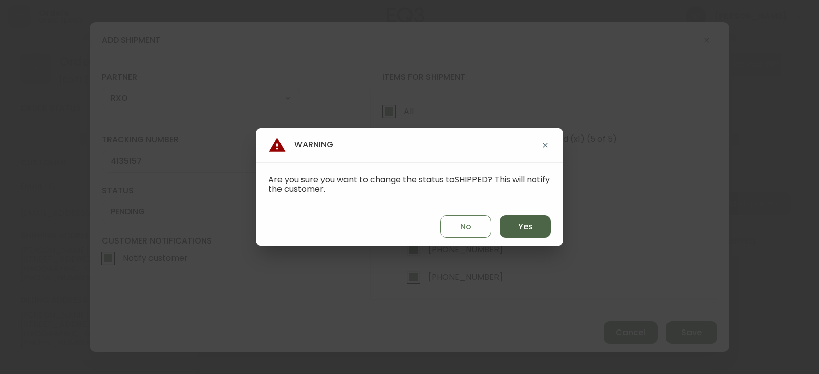
click at [533, 226] on button "Yes" at bounding box center [525, 227] width 51 height 23
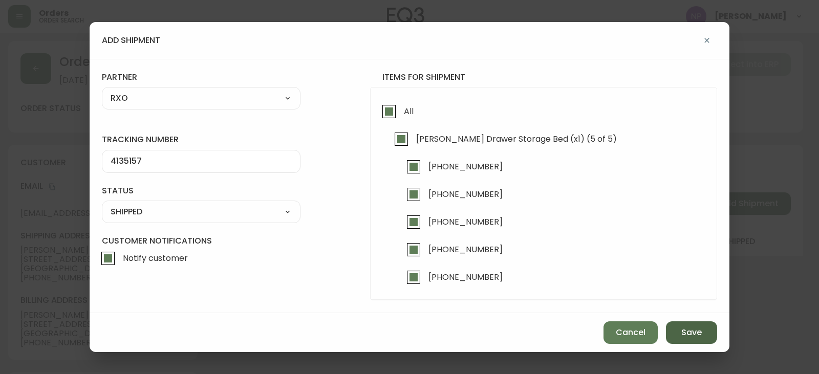
click at [685, 334] on span "Save" at bounding box center [692, 332] width 20 height 11
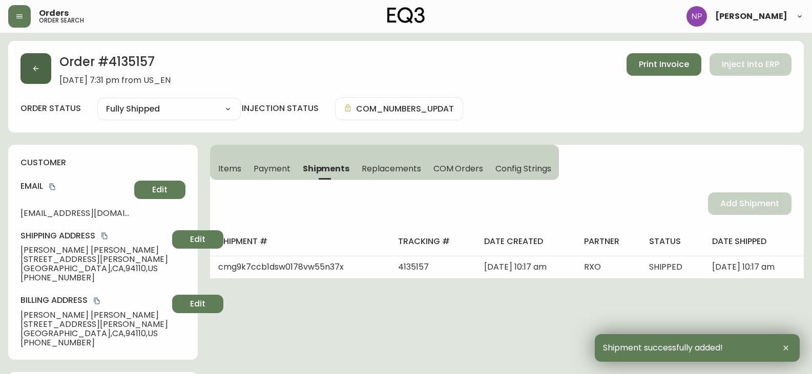
click at [25, 61] on button "button" at bounding box center [35, 68] width 31 height 31
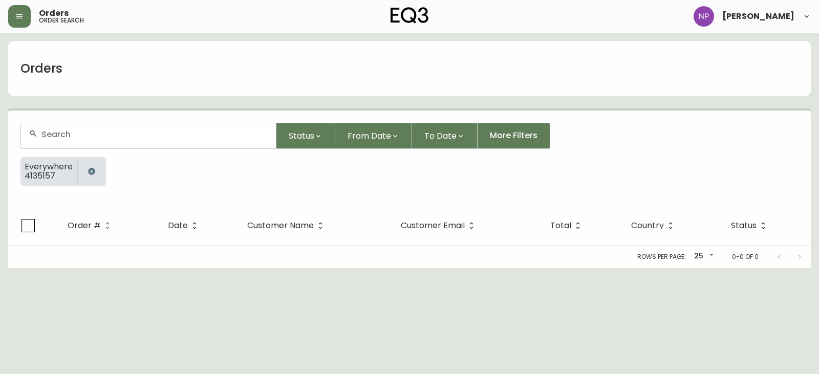
click at [108, 134] on input "text" at bounding box center [154, 135] width 226 height 10
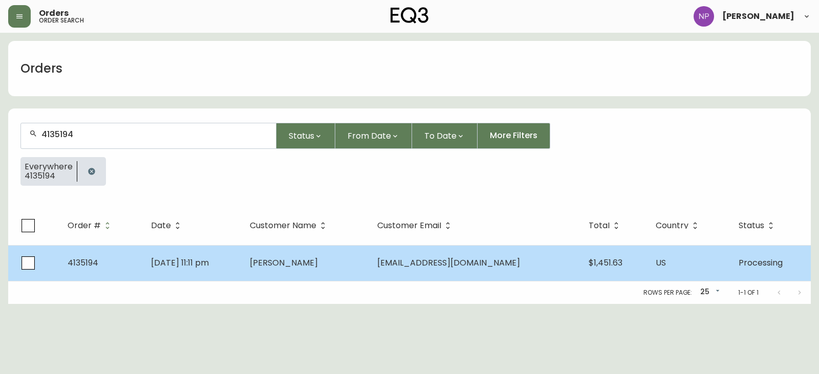
click at [318, 267] on span "[PERSON_NAME]" at bounding box center [284, 263] width 68 height 12
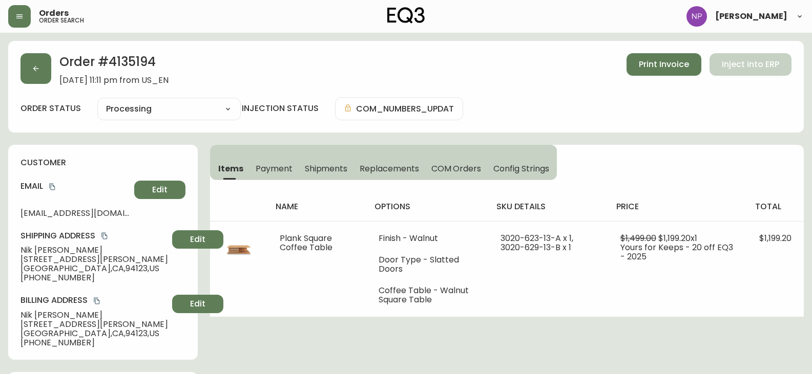
click at [323, 176] on button "Shipments" at bounding box center [326, 168] width 55 height 23
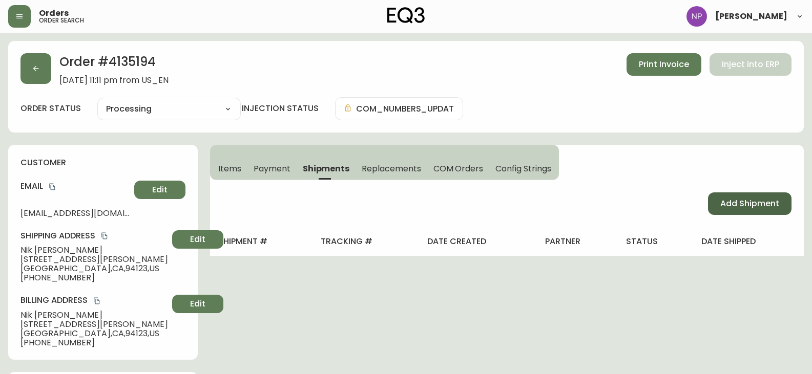
click at [721, 203] on span "Add Shipment" at bounding box center [749, 203] width 59 height 11
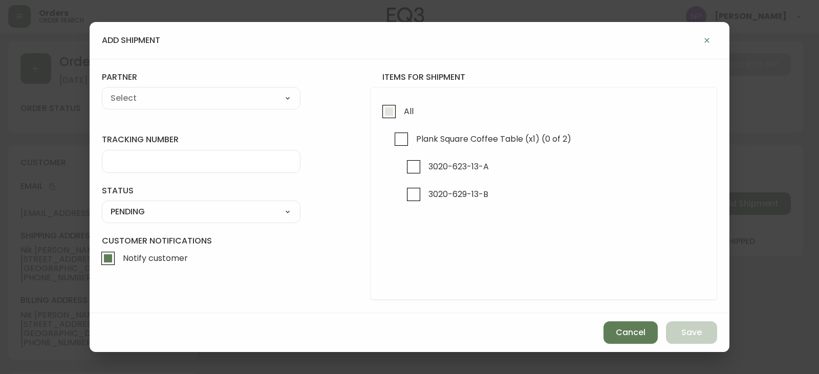
click at [404, 107] on span "All" at bounding box center [409, 111] width 10 height 11
click at [401, 107] on input "All" at bounding box center [389, 112] width 24 height 24
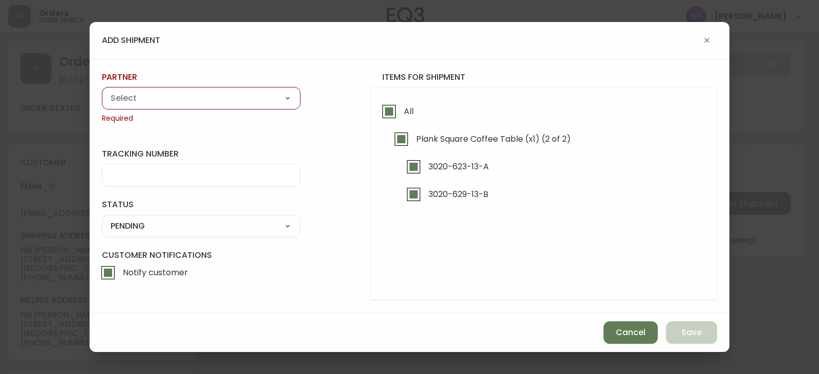
click at [199, 88] on div "A Move to Remember LLC ABF Freight Alero [PERSON_NAME] Canada Post Canpar Expre…" at bounding box center [201, 98] width 199 height 23
click at [197, 100] on select "A Move to Remember LLC ABF Freight Alero [PERSON_NAME] Canada Post Canpar Expre…" at bounding box center [201, 98] width 199 height 15
click at [102, 91] on select "A Move to Remember LLC ABF Freight Alero [PERSON_NAME] Canada Post Canpar Expre…" at bounding box center [201, 98] width 199 height 15
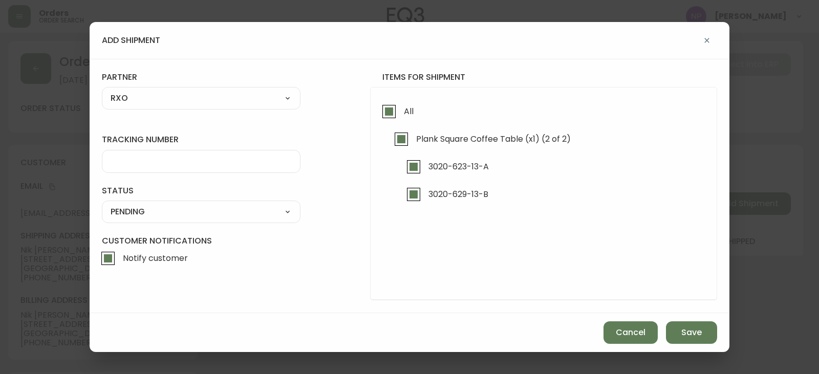
click at [162, 155] on div at bounding box center [201, 161] width 199 height 23
drag, startPoint x: 151, startPoint y: 214, endPoint x: 149, endPoint y: 219, distance: 5.8
click at [151, 214] on select "SHIPPED PENDING CANCELLED" at bounding box center [201, 211] width 199 height 15
click at [102, 204] on select "SHIPPED PENDING CANCELLED" at bounding box center [201, 211] width 199 height 15
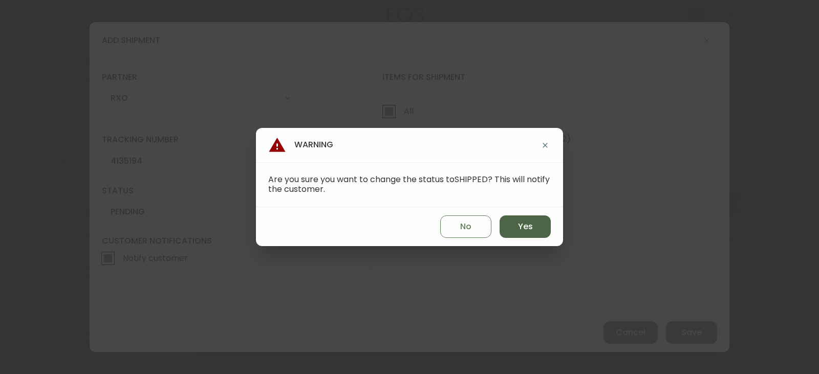
click at [546, 231] on button "Yes" at bounding box center [525, 227] width 51 height 23
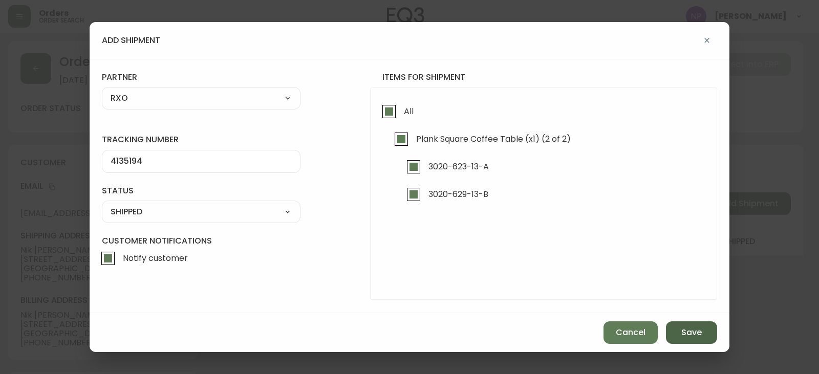
click at [692, 334] on span "Save" at bounding box center [692, 332] width 20 height 11
